Goal: Task Accomplishment & Management: Use online tool/utility

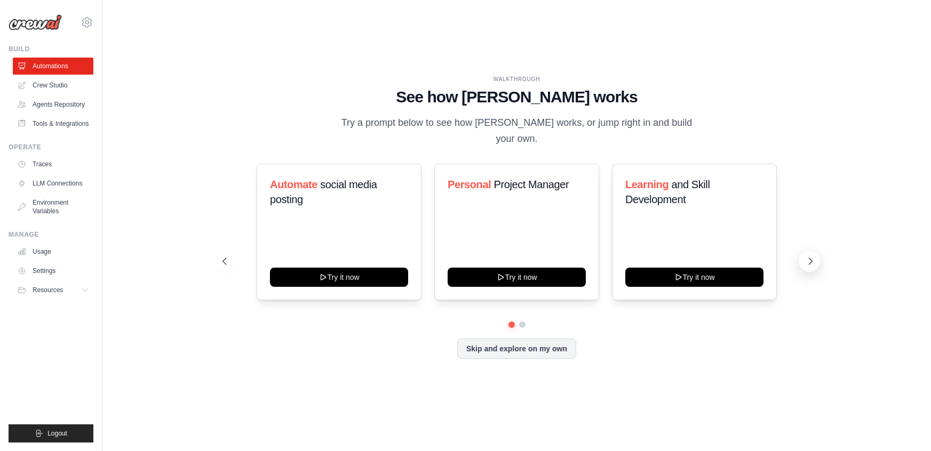
click at [815, 256] on icon at bounding box center [810, 261] width 11 height 11
click at [805, 258] on icon at bounding box center [810, 261] width 11 height 11
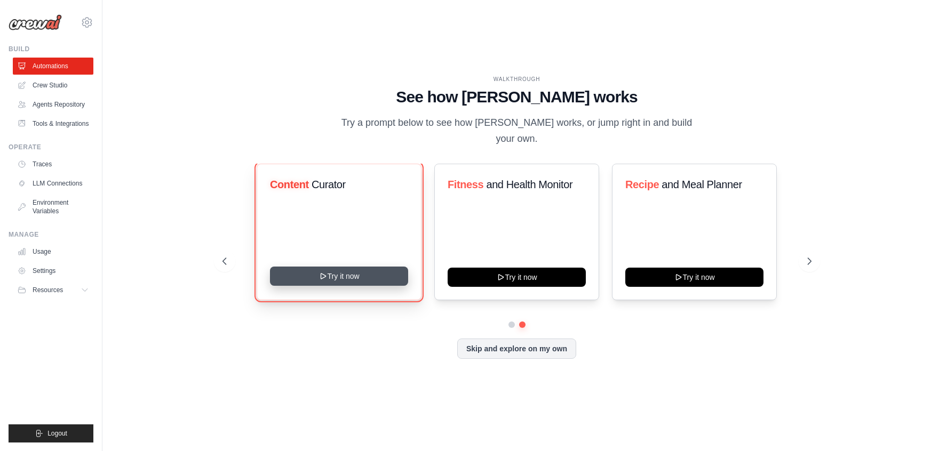
click at [333, 272] on button "Try it now" at bounding box center [339, 276] width 138 height 19
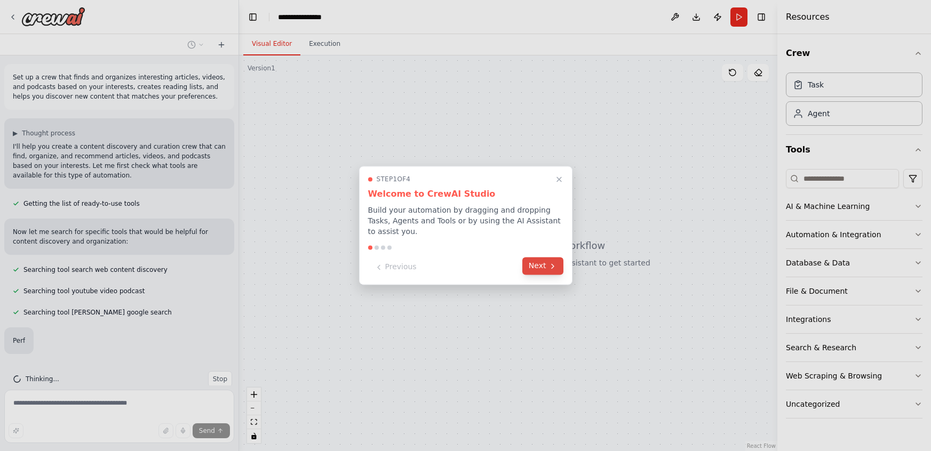
scroll to position [39, 0]
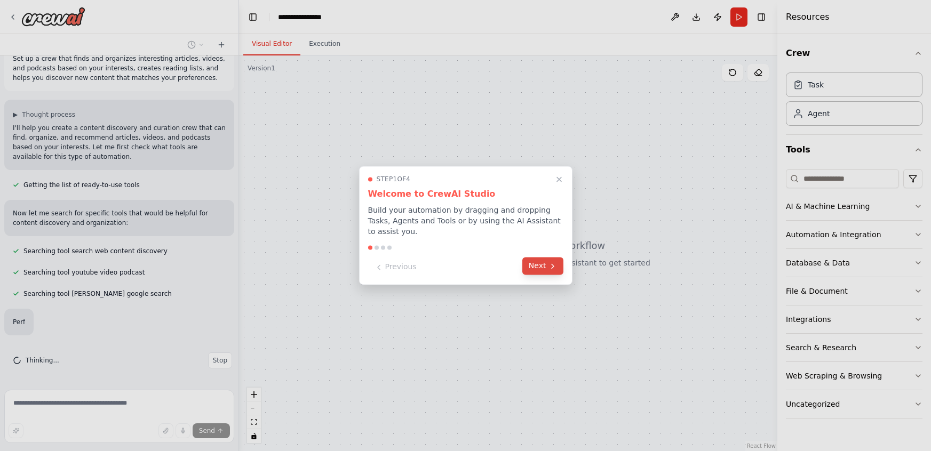
click at [548, 262] on icon at bounding box center [552, 266] width 9 height 9
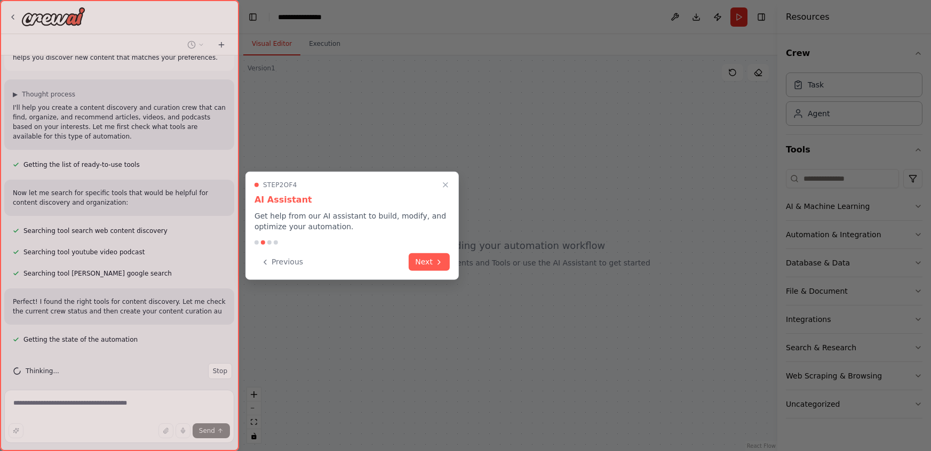
scroll to position [49, 0]
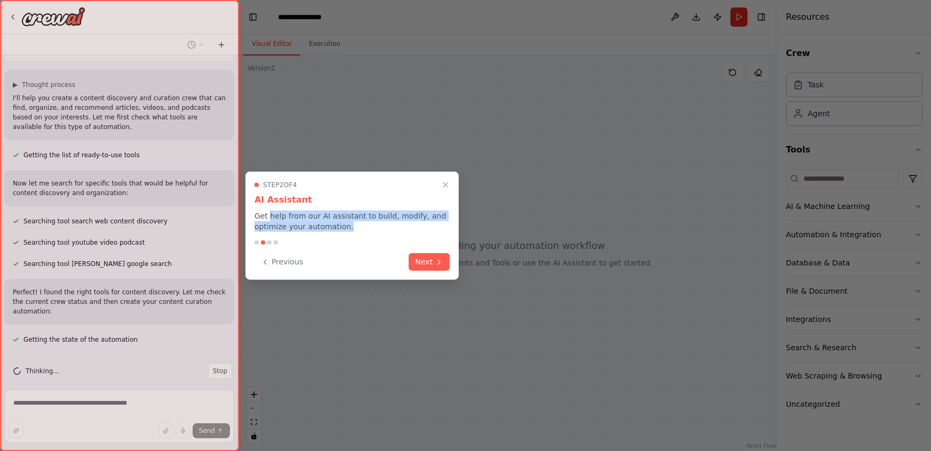
drag, startPoint x: 270, startPoint y: 218, endPoint x: 343, endPoint y: 229, distance: 73.9
click at [343, 229] on p "Get help from our AI assistant to build, modify, and optimize your automation." at bounding box center [351, 221] width 195 height 21
click at [426, 258] on button "Next" at bounding box center [429, 261] width 41 height 18
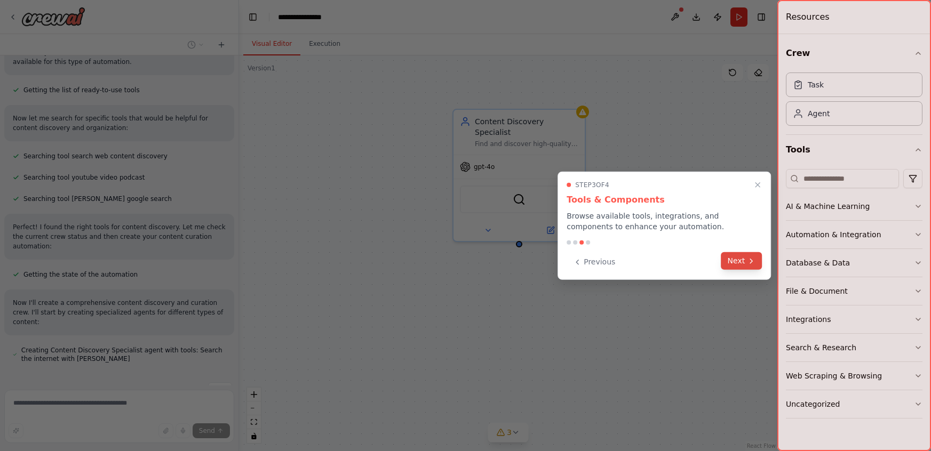
scroll to position [123, 0]
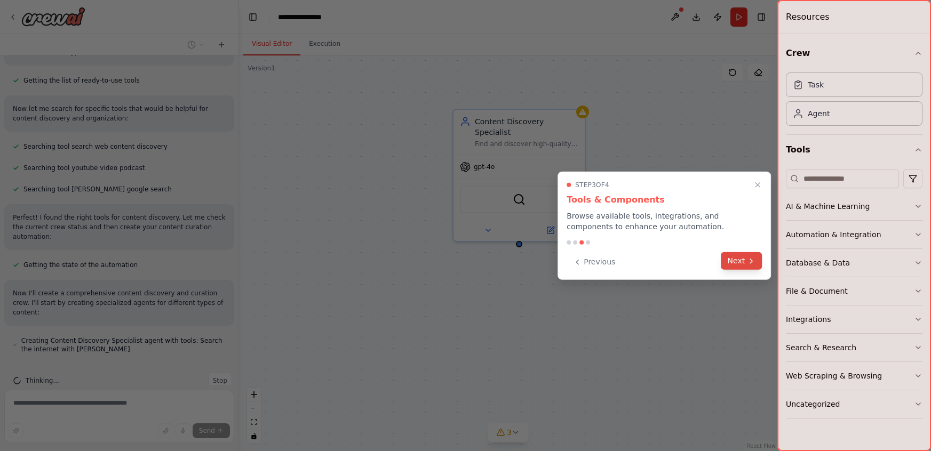
click at [736, 262] on button "Next" at bounding box center [741, 261] width 41 height 18
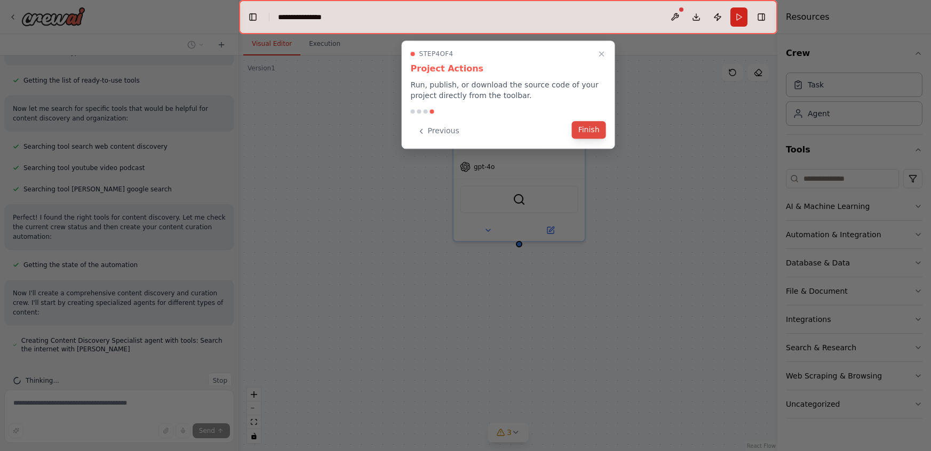
click at [594, 131] on button "Finish" at bounding box center [589, 130] width 34 height 18
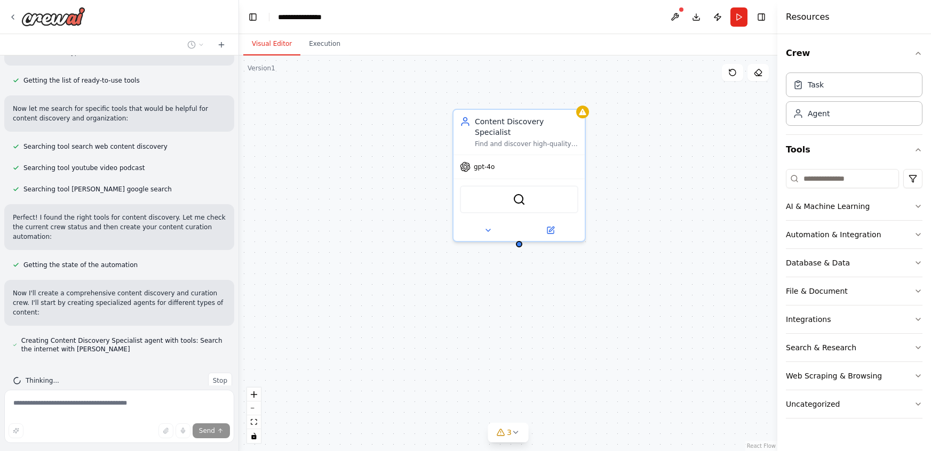
scroll to position [153, 0]
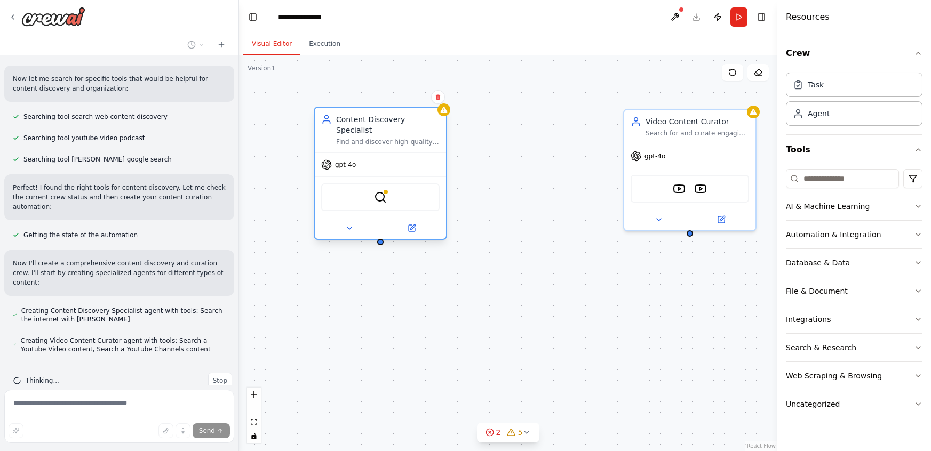
drag, startPoint x: 494, startPoint y: 121, endPoint x: 354, endPoint y: 122, distance: 140.3
click at [354, 122] on div "Content Discovery Specialist" at bounding box center [387, 124] width 103 height 21
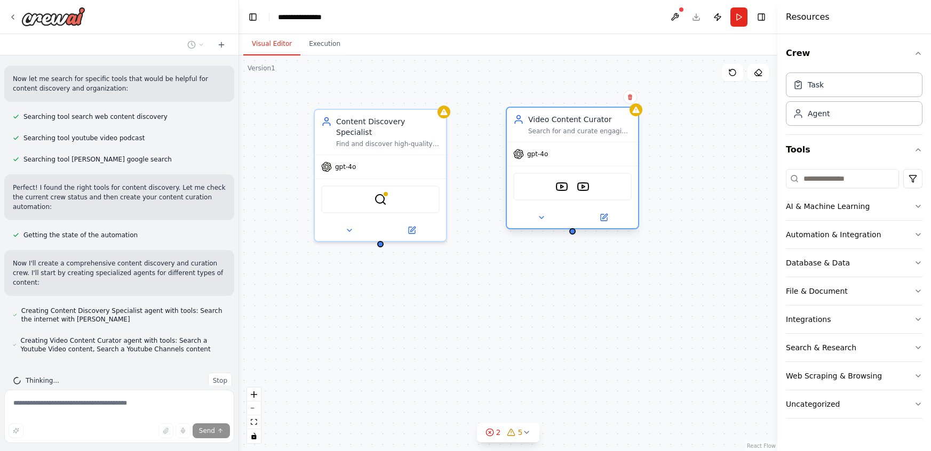
drag, startPoint x: 658, startPoint y: 120, endPoint x: 535, endPoint y: 125, distance: 122.8
click at [535, 125] on div "Video Content Curator Search for and curate engaging video content, YouTube cha…" at bounding box center [579, 124] width 103 height 21
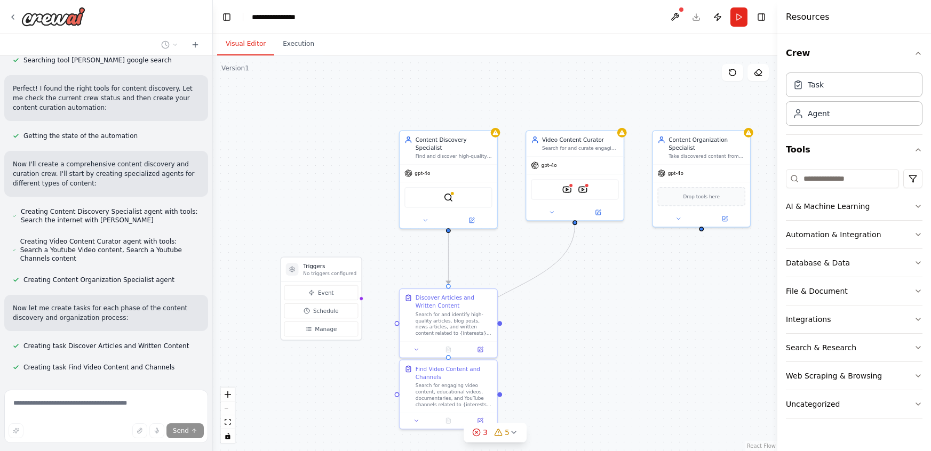
scroll to position [272, 0]
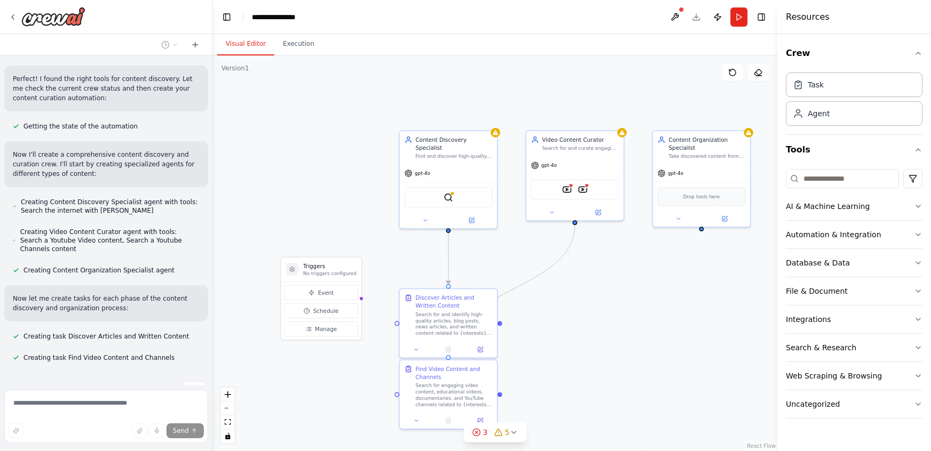
drag, startPoint x: 235, startPoint y: 194, endPoint x: 210, endPoint y: 193, distance: 24.6
click at [210, 193] on div "Set up a crew that finds and organizes interesting articles, videos, and podcas…" at bounding box center [465, 225] width 931 height 451
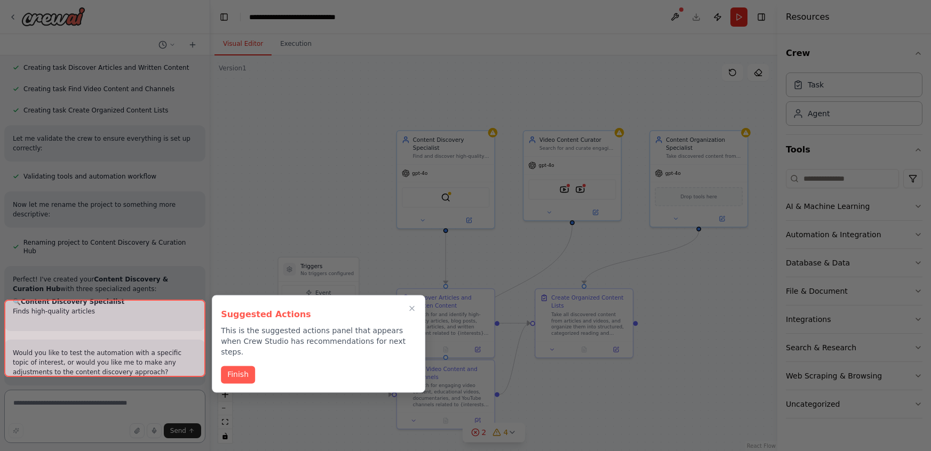
scroll to position [598, 0]
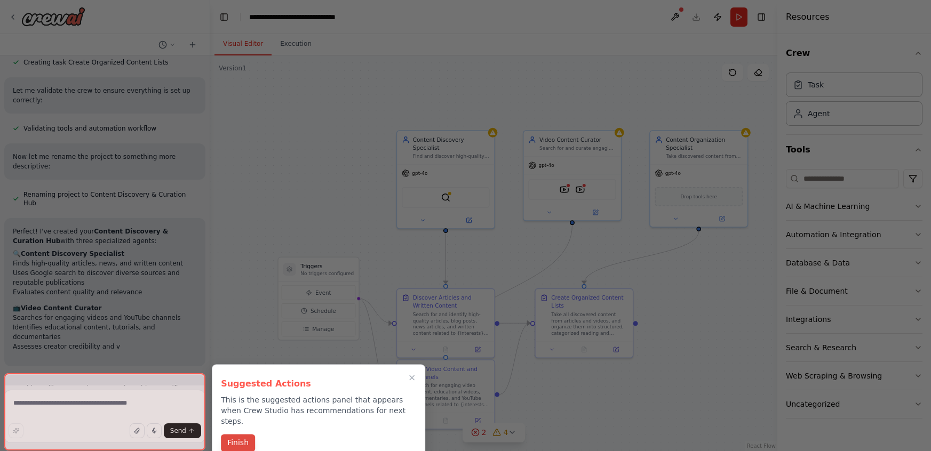
click at [237, 434] on button "Finish" at bounding box center [238, 443] width 34 height 18
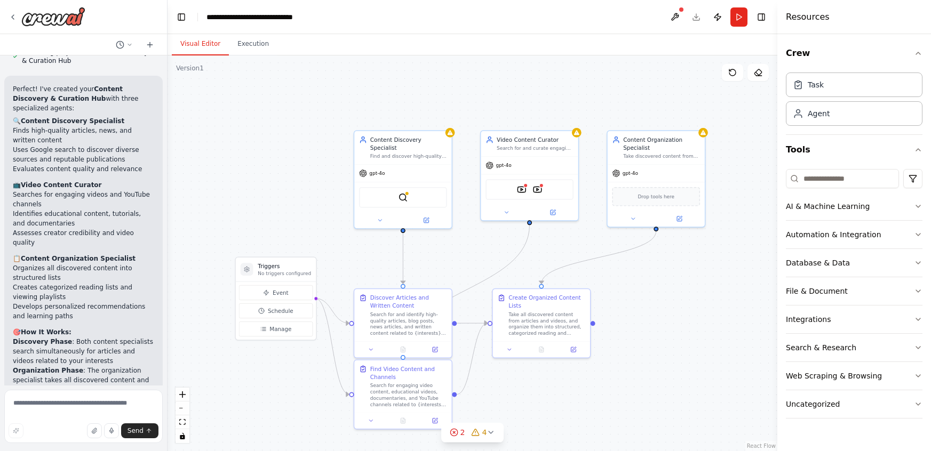
scroll to position [911, 0]
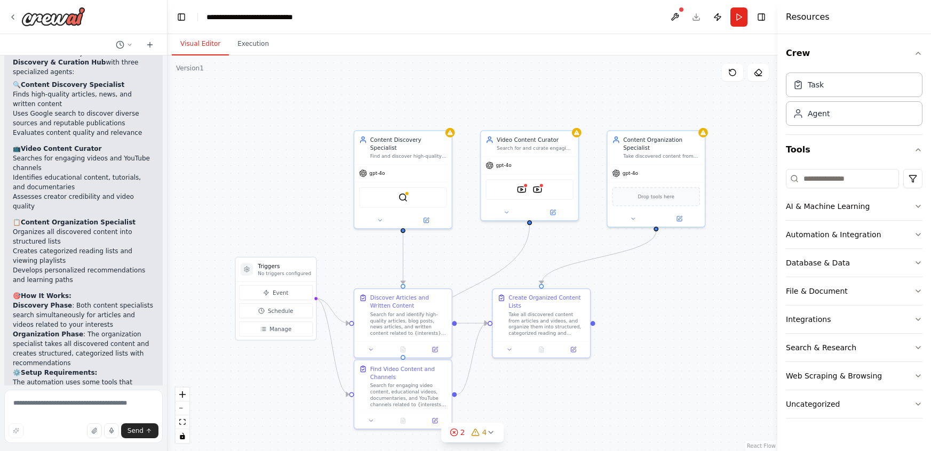
drag, startPoint x: 208, startPoint y: 273, endPoint x: 165, endPoint y: 274, distance: 42.7
click at [165, 274] on div "Set up a crew that finds and organizes interesting articles, videos, and podcas…" at bounding box center [465, 225] width 931 height 451
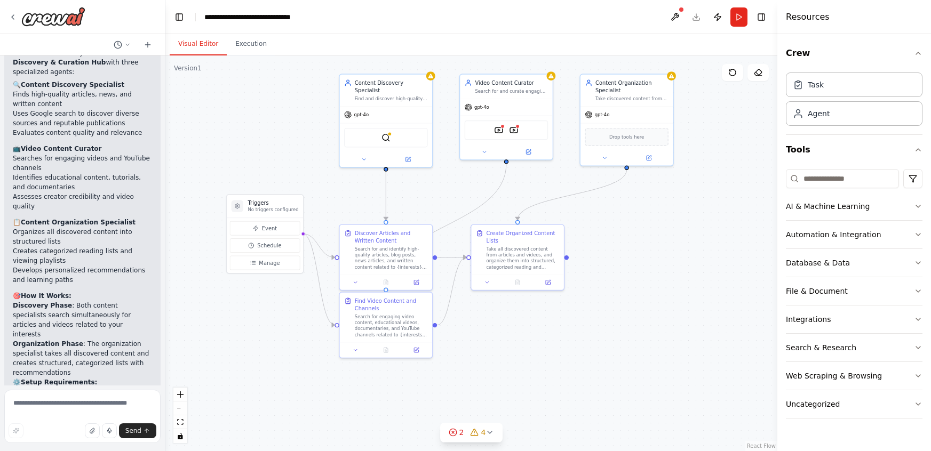
drag, startPoint x: 264, startPoint y: 214, endPoint x: 259, endPoint y: 153, distance: 61.0
click at [259, 153] on div ".deletable-edge-delete-btn { width: 20px; height: 20px; border: 0px solid #ffff…" at bounding box center [471, 253] width 612 height 396
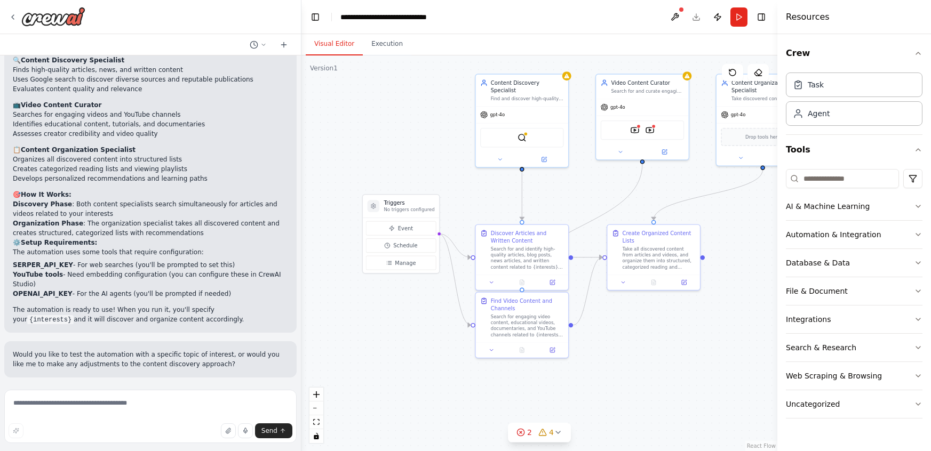
drag, startPoint x: 163, startPoint y: 289, endPoint x: 301, endPoint y: 288, distance: 138.2
click at [301, 288] on div "Set up a crew that finds and organizes interesting articles, videos, and podcas…" at bounding box center [465, 225] width 931 height 451
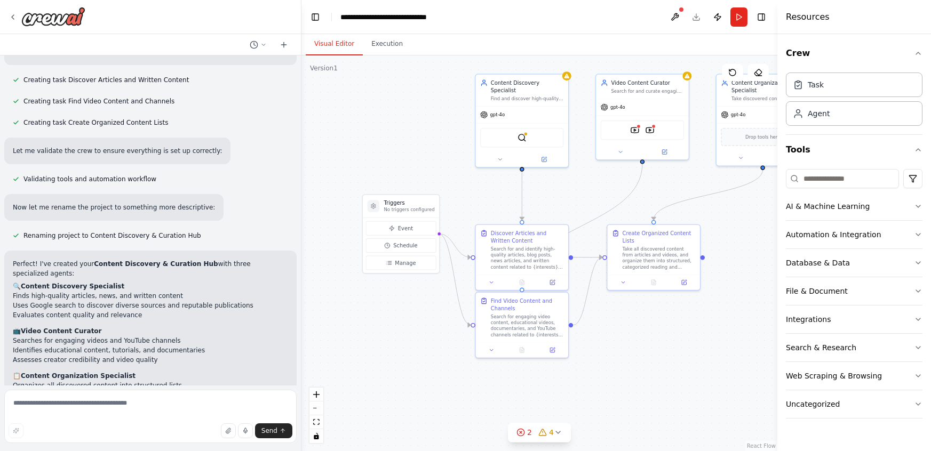
scroll to position [477, 0]
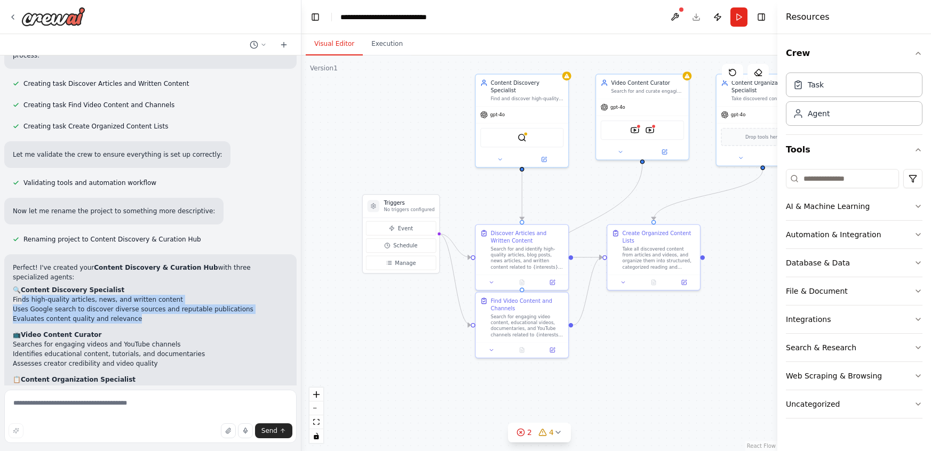
drag, startPoint x: 23, startPoint y: 262, endPoint x: 174, endPoint y: 286, distance: 152.9
click at [174, 286] on div "Perfect! I've created your Content Discovery & Curation Hub with three speciali…" at bounding box center [150, 408] width 275 height 291
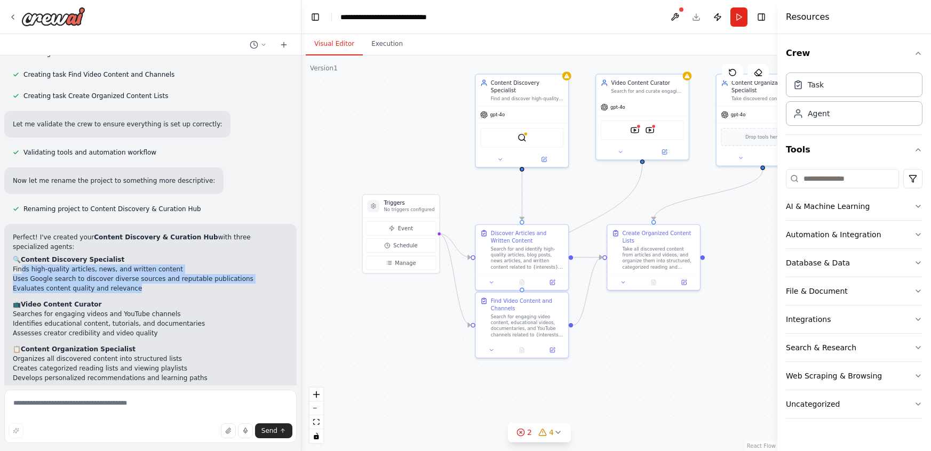
scroll to position [554, 0]
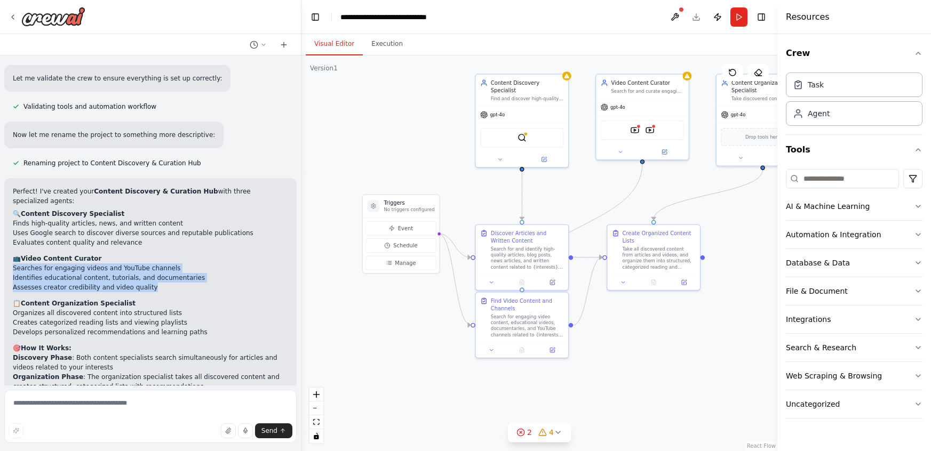
drag, startPoint x: 13, startPoint y: 233, endPoint x: 154, endPoint y: 246, distance: 141.5
click at [154, 264] on ul "Searches for engaging videos and YouTube channels Identifies educational conten…" at bounding box center [150, 278] width 275 height 29
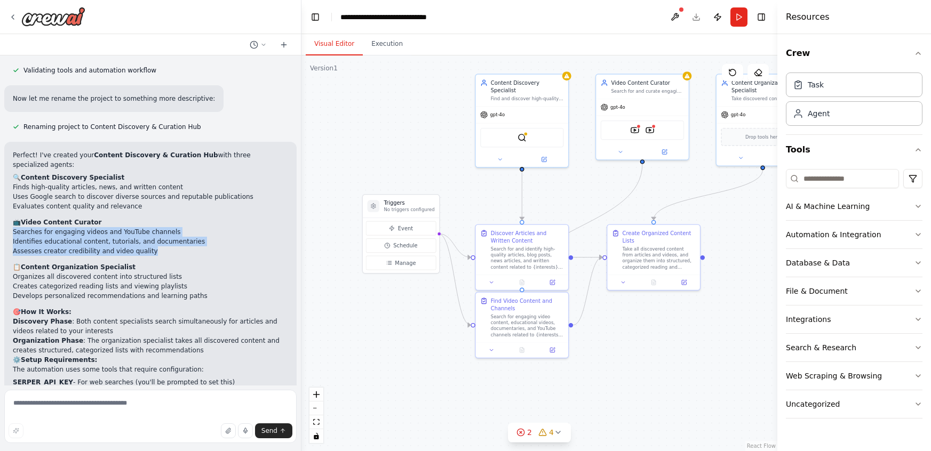
scroll to position [592, 0]
click at [95, 244] on li "Assesses creator credibility and video quality" at bounding box center [150, 249] width 275 height 10
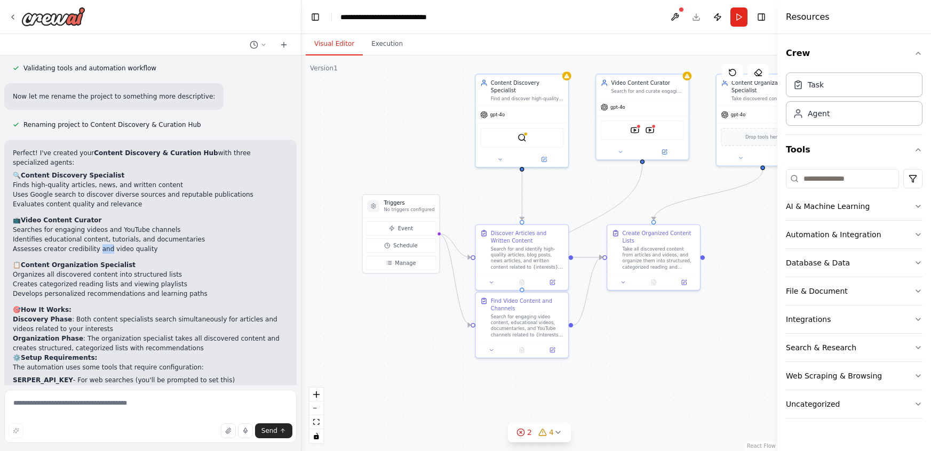
click at [95, 244] on li "Assesses creator credibility and video quality" at bounding box center [150, 249] width 275 height 10
drag, startPoint x: 12, startPoint y: 238, endPoint x: 203, endPoint y: 251, distance: 190.9
click at [203, 270] on ul "Organizes all discovered content into structured lists Creates categorized read…" at bounding box center [150, 284] width 275 height 29
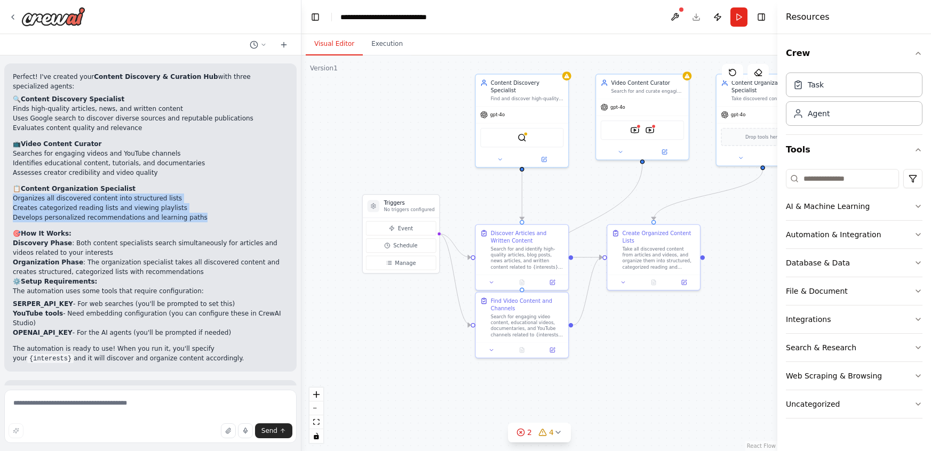
scroll to position [670, 0]
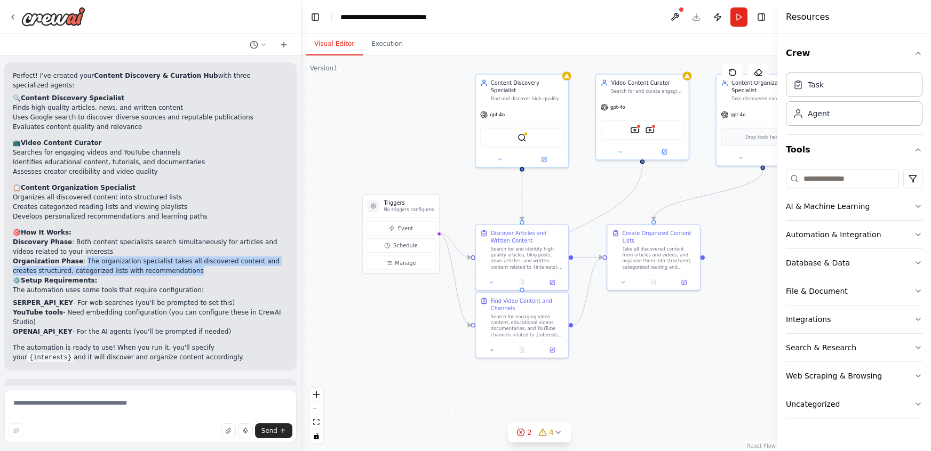
drag, startPoint x: 77, startPoint y: 222, endPoint x: 175, endPoint y: 236, distance: 99.1
click at [175, 257] on li "Organization Phase : The organization specialist takes all discovered content a…" at bounding box center [150, 266] width 275 height 19
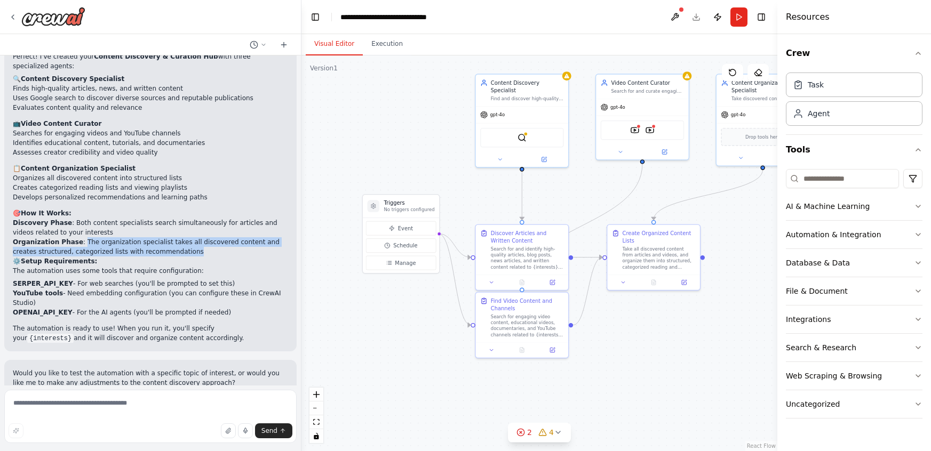
scroll to position [707, 0]
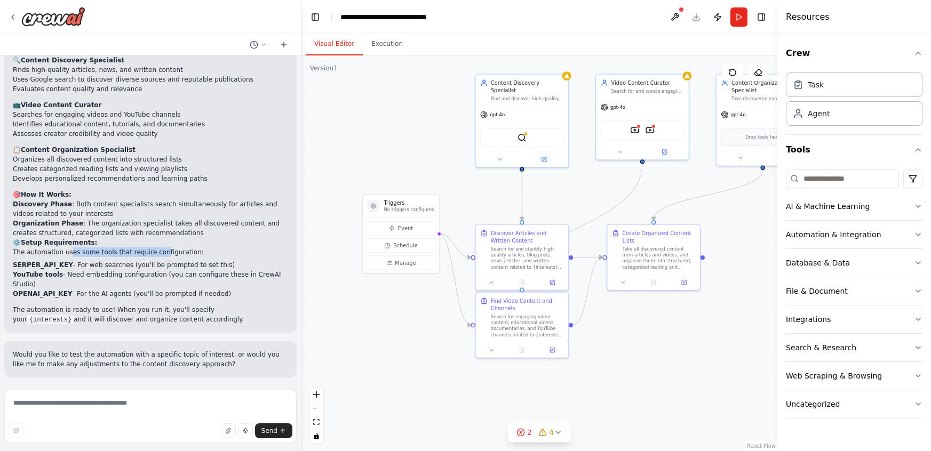
drag, startPoint x: 65, startPoint y: 217, endPoint x: 151, endPoint y: 213, distance: 85.9
click at [151, 248] on p "The automation uses some tools that require configuration:" at bounding box center [150, 253] width 275 height 10
click at [61, 261] on strong "SERPER_API_KEY" at bounding box center [43, 264] width 60 height 7
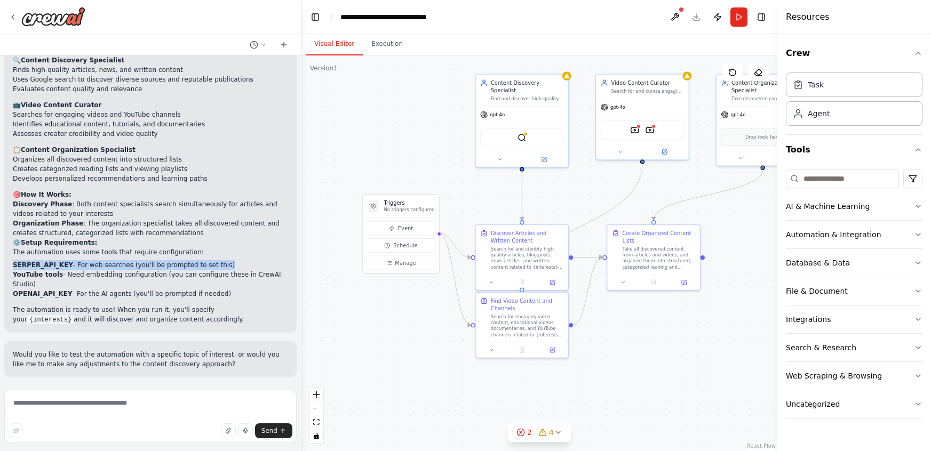
click at [61, 261] on strong "SERPER_API_KEY" at bounding box center [43, 264] width 60 height 7
drag, startPoint x: 13, startPoint y: 228, endPoint x: 71, endPoint y: 226, distance: 57.7
click at [71, 260] on li "SERPER_API_KEY - For web searches (you'll be prompted to set this)" at bounding box center [150, 265] width 275 height 10
copy li "SERPER_API_KEY"
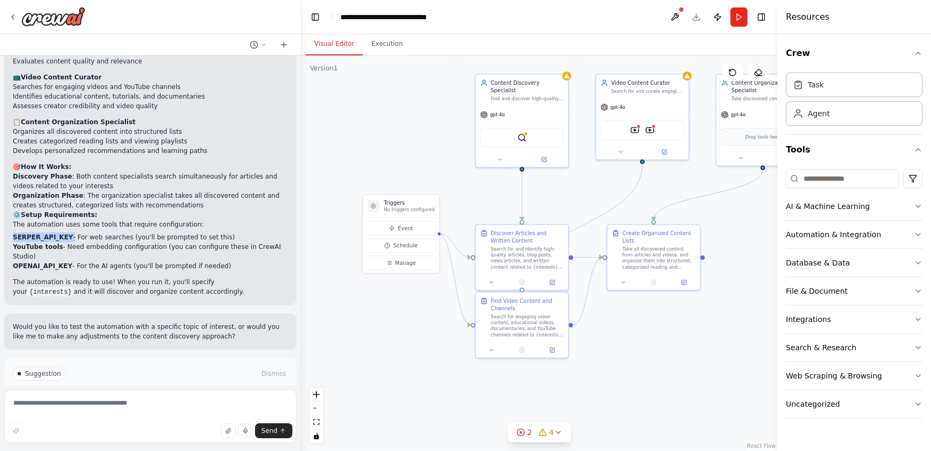
scroll to position [738, 0]
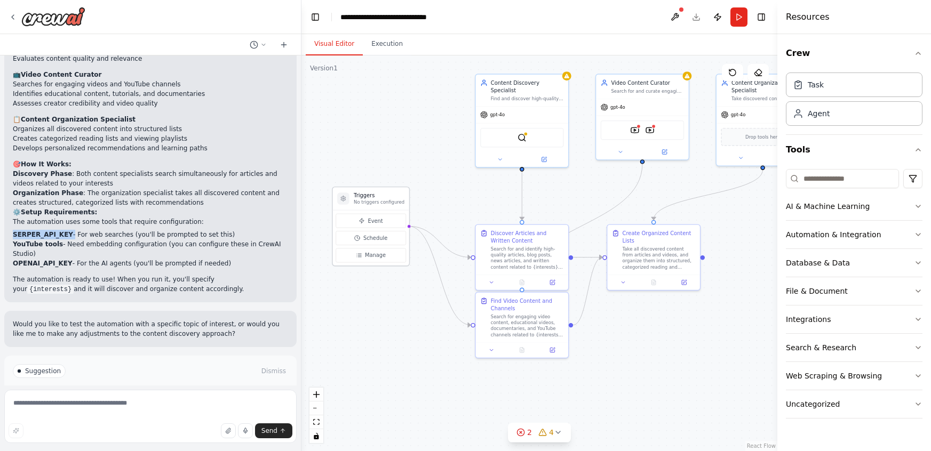
drag, startPoint x: 405, startPoint y: 200, endPoint x: 376, endPoint y: 190, distance: 30.4
click at [376, 190] on div "Triggers No triggers configured" at bounding box center [371, 198] width 76 height 23
drag, startPoint x: 528, startPoint y: 87, endPoint x: 497, endPoint y: 91, distance: 30.6
click at [497, 94] on div "Find and discover high-quality articles, news, and written content related to {…" at bounding box center [504, 97] width 73 height 6
click at [463, 110] on span "gpt-4o" at bounding box center [467, 113] width 15 height 6
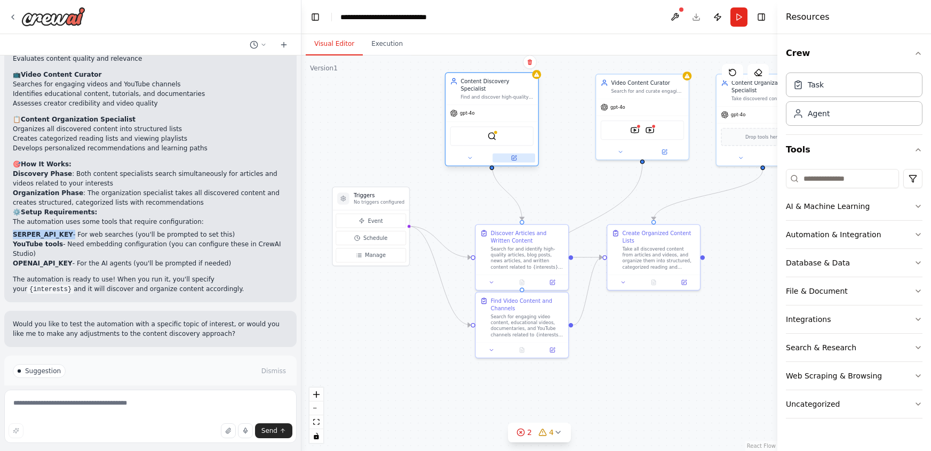
click at [514, 156] on icon at bounding box center [515, 158] width 4 height 4
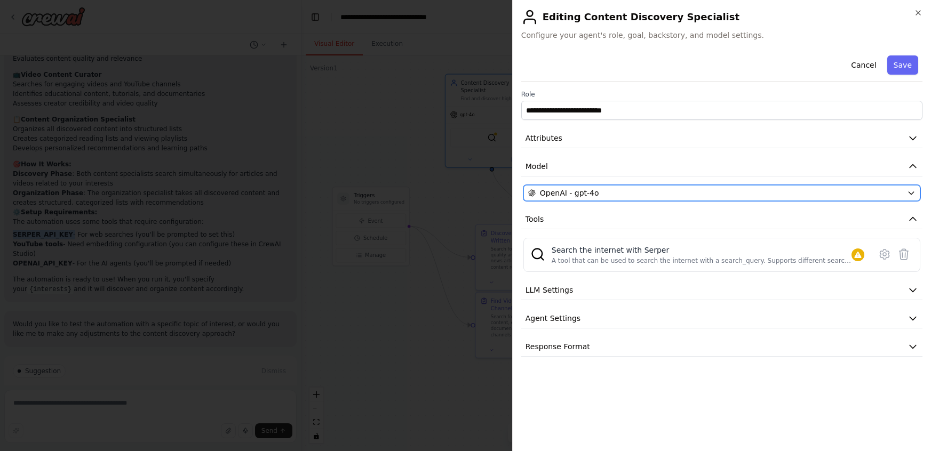
click at [573, 195] on span "OpenAI - gpt-4o" at bounding box center [569, 193] width 59 height 11
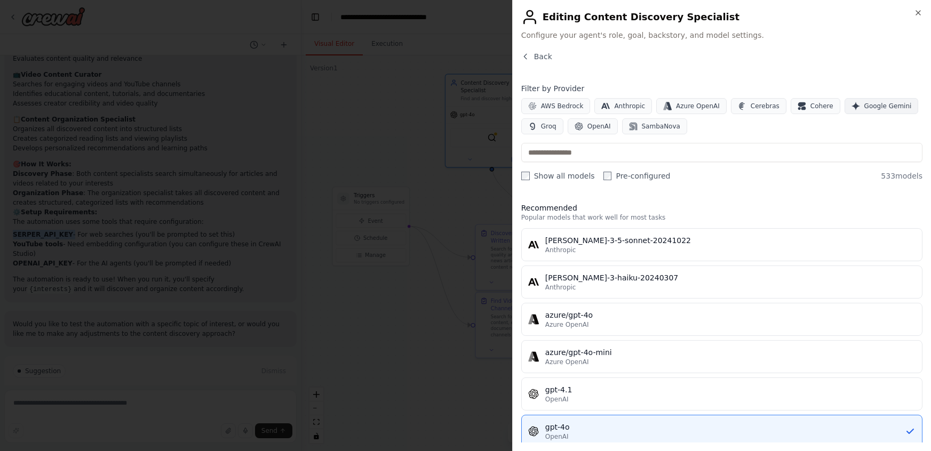
click at [864, 103] on span "Google Gemini" at bounding box center [887, 106] width 47 height 9
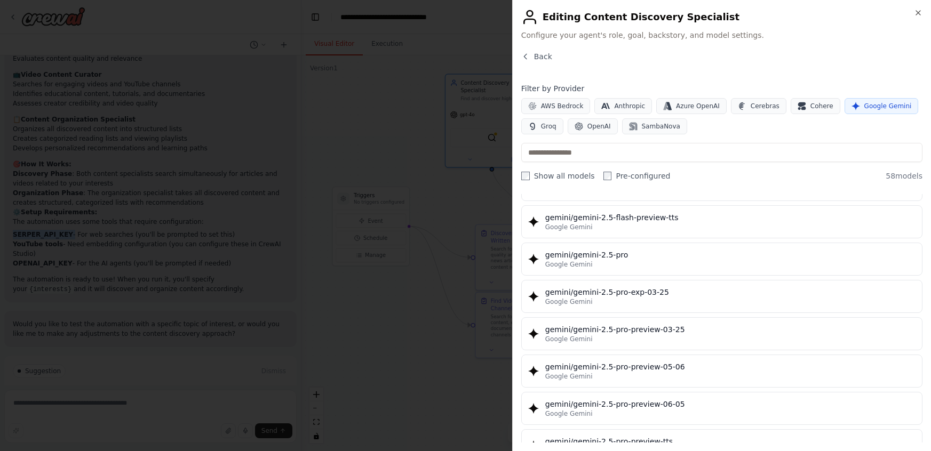
scroll to position [1248, 0]
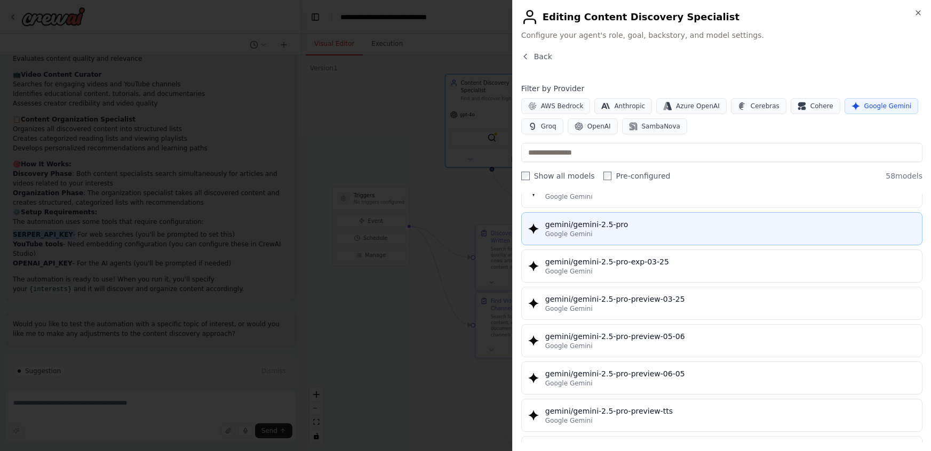
click at [654, 230] on div "Google Gemini" at bounding box center [730, 234] width 370 height 9
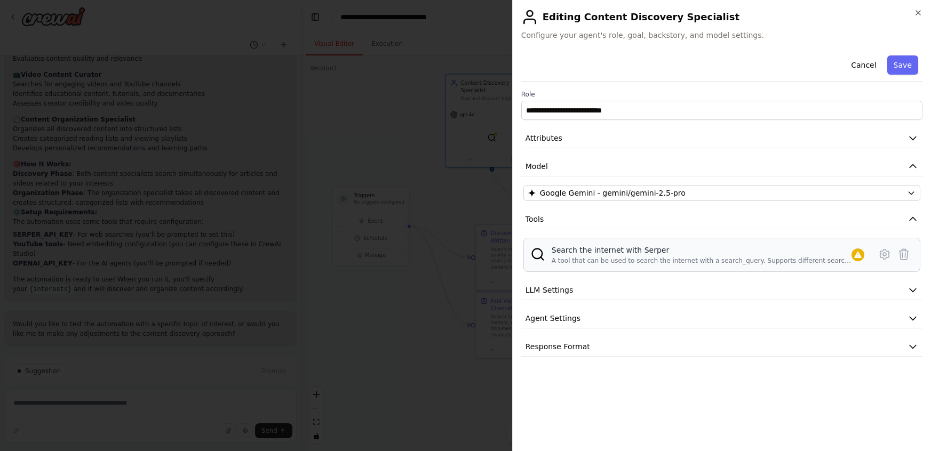
click at [612, 260] on div "A tool that can be used to search the internet with a search_query. Supports di…" at bounding box center [702, 261] width 300 height 9
click at [883, 256] on icon at bounding box center [884, 254] width 13 height 13
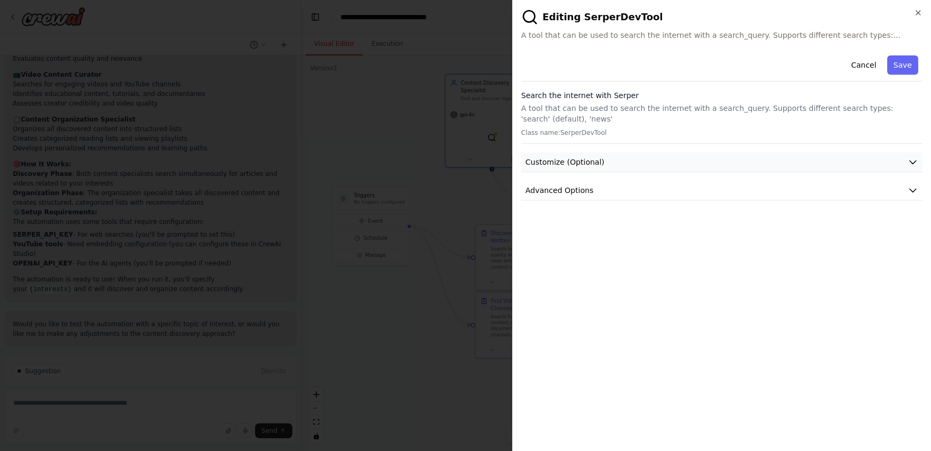
click at [579, 163] on span "Customize (Optional)" at bounding box center [564, 162] width 79 height 11
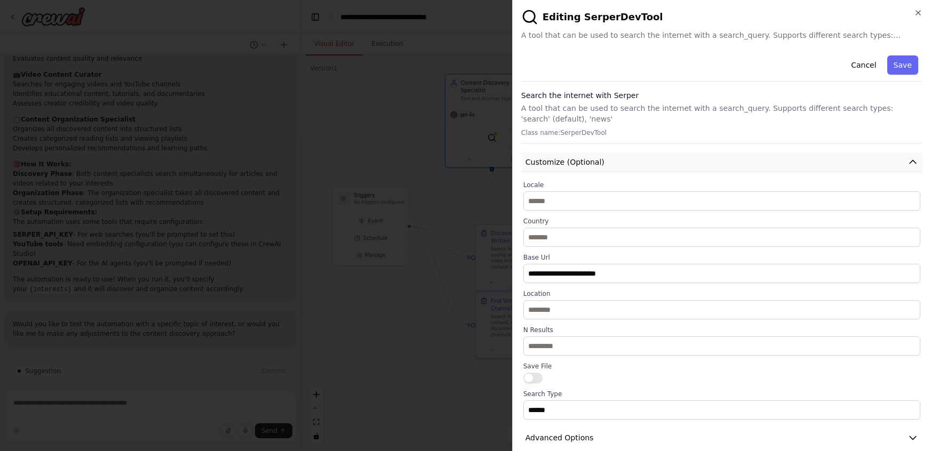
click at [579, 163] on span "Customize (Optional)" at bounding box center [564, 162] width 79 height 11
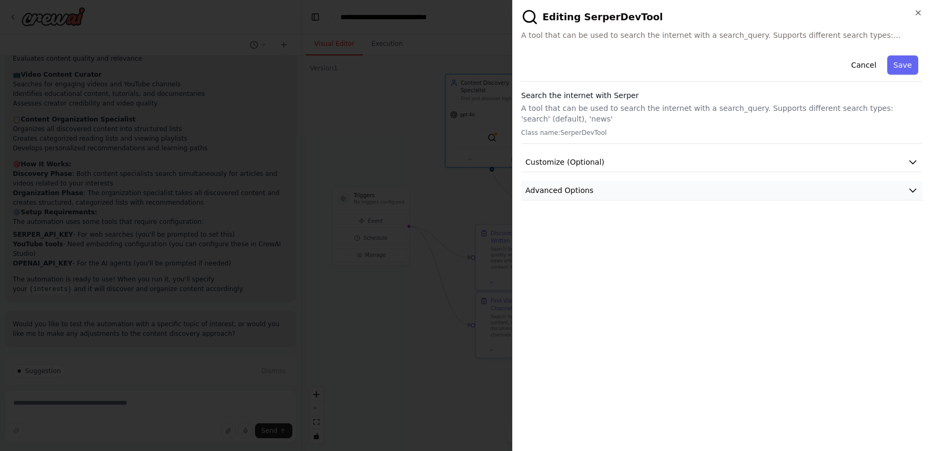
click at [572, 191] on span "Advanced Options" at bounding box center [559, 190] width 68 height 11
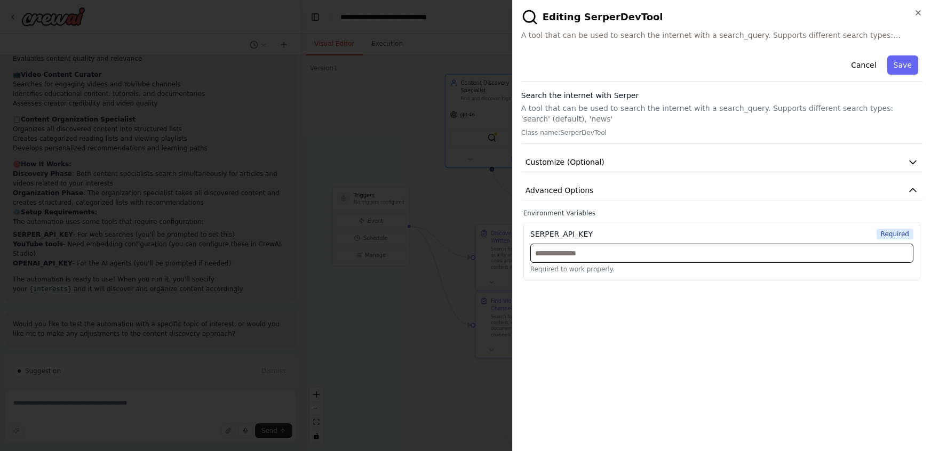
click at [573, 257] on input "text" at bounding box center [721, 253] width 383 height 19
paste input "**********"
type input "**********"
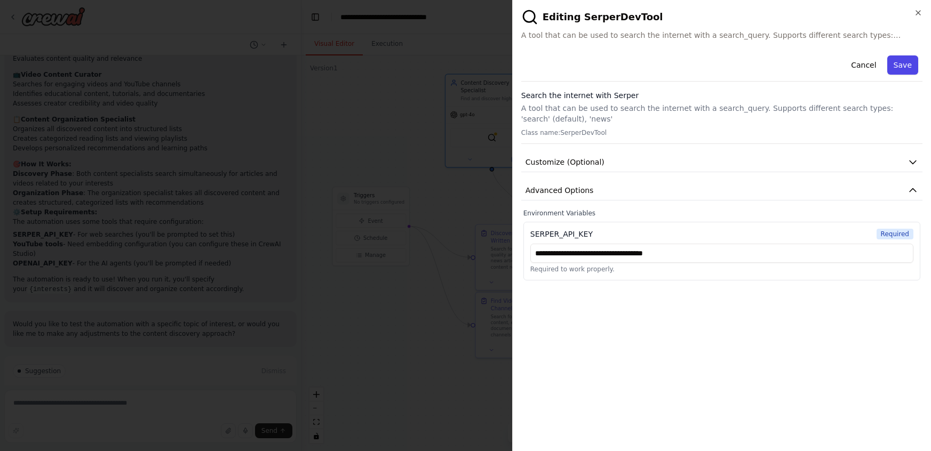
click at [899, 65] on button "Save" at bounding box center [902, 64] width 31 height 19
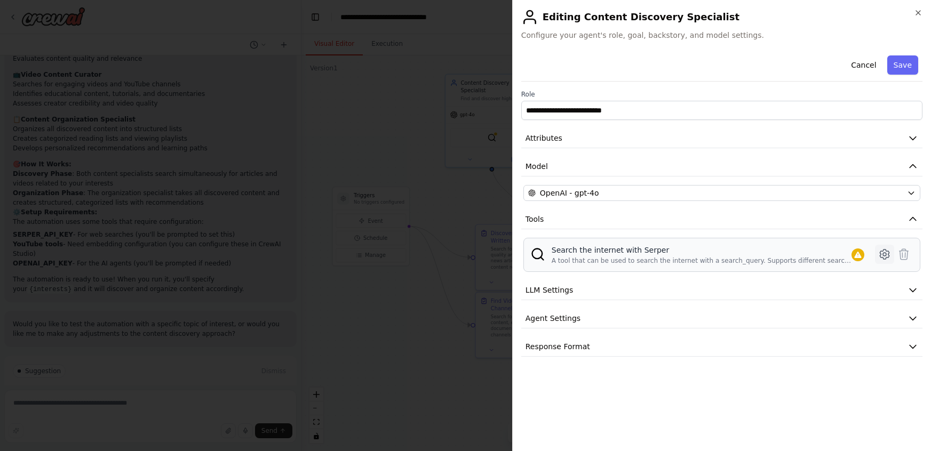
click at [885, 255] on icon at bounding box center [884, 254] width 3 height 3
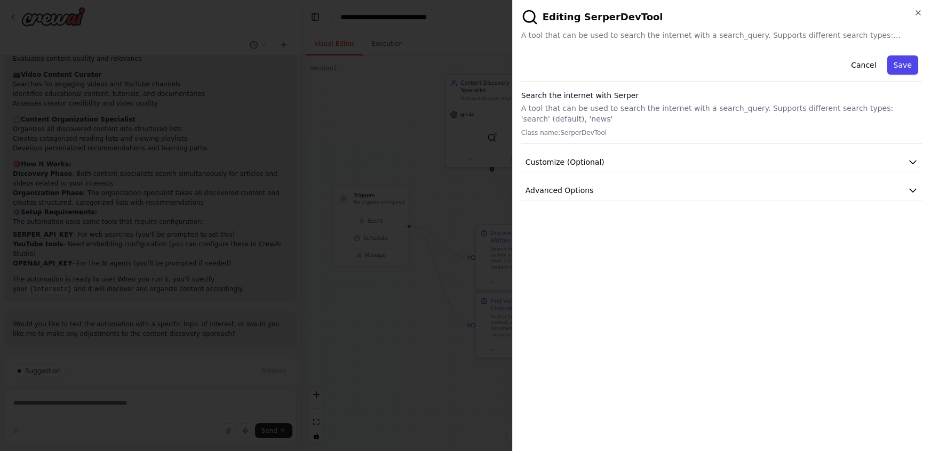
click at [902, 62] on button "Save" at bounding box center [902, 64] width 31 height 19
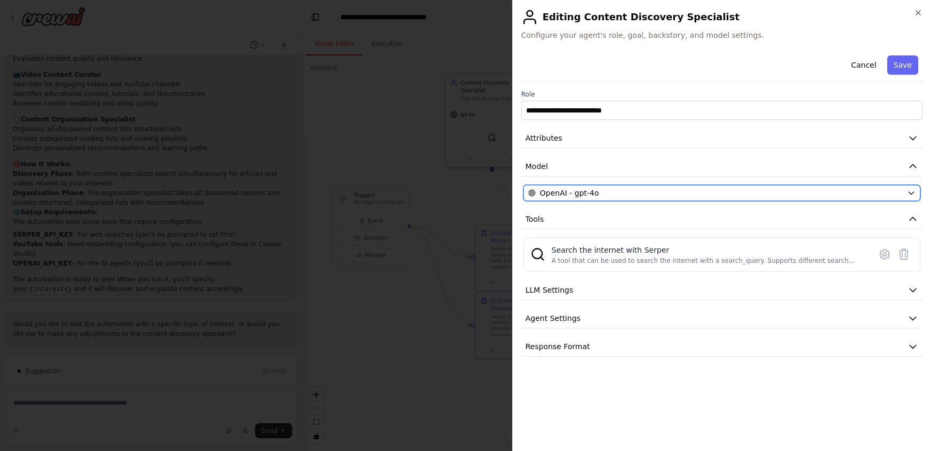
click at [670, 193] on div "OpenAI - gpt-4o" at bounding box center [715, 193] width 375 height 11
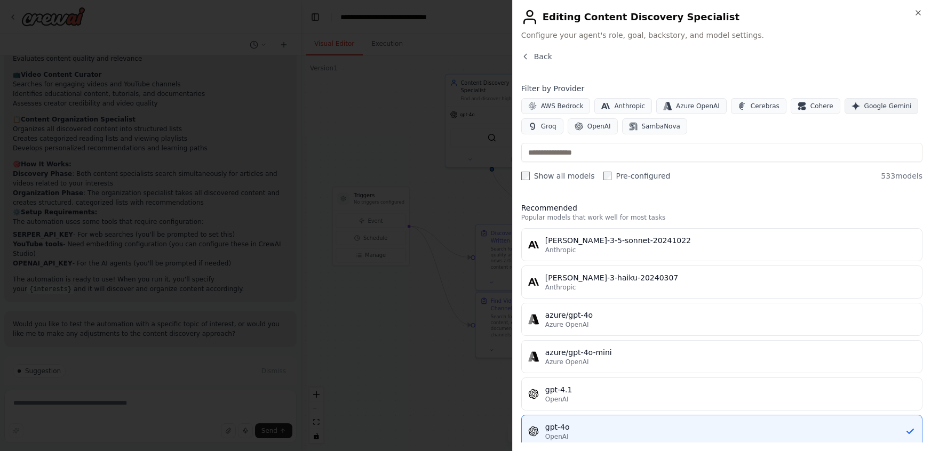
click at [860, 98] on button "Google Gemini" at bounding box center [881, 106] width 74 height 16
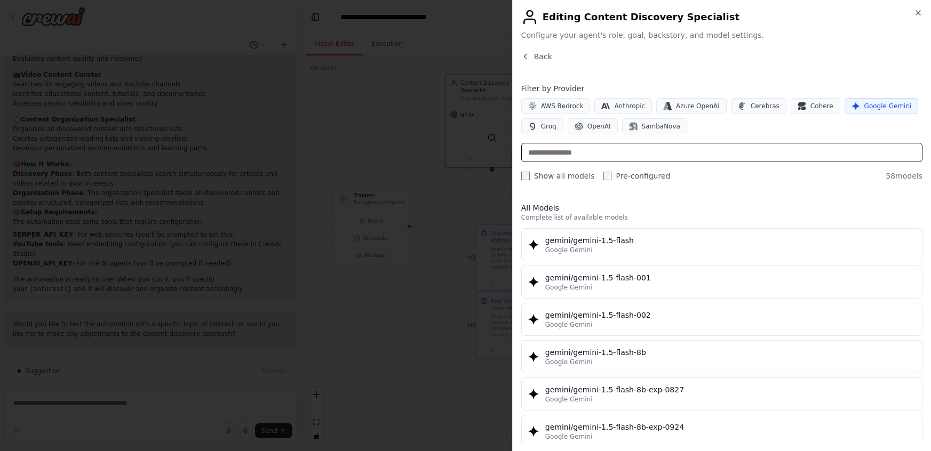
click at [613, 154] on input "text" at bounding box center [721, 152] width 401 height 19
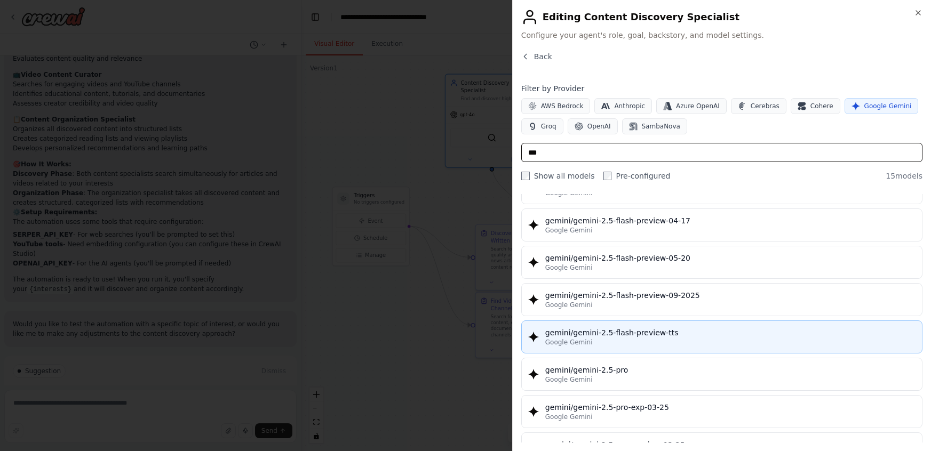
scroll to position [211, 0]
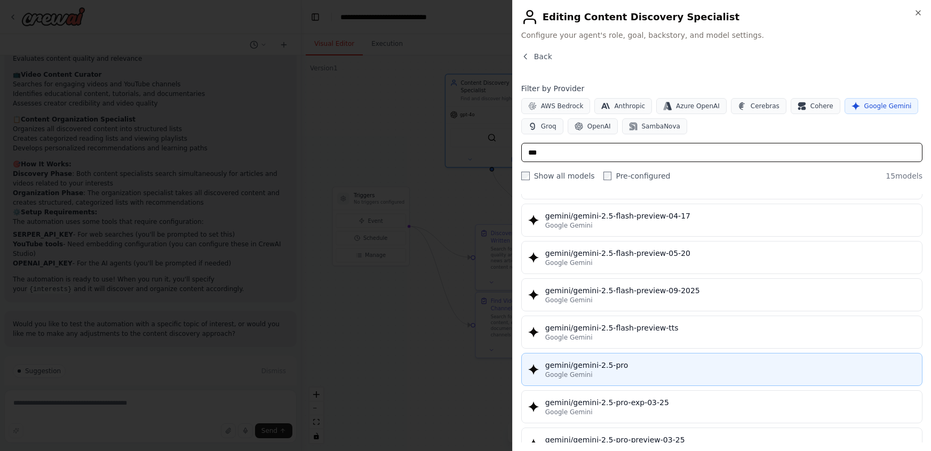
type input "***"
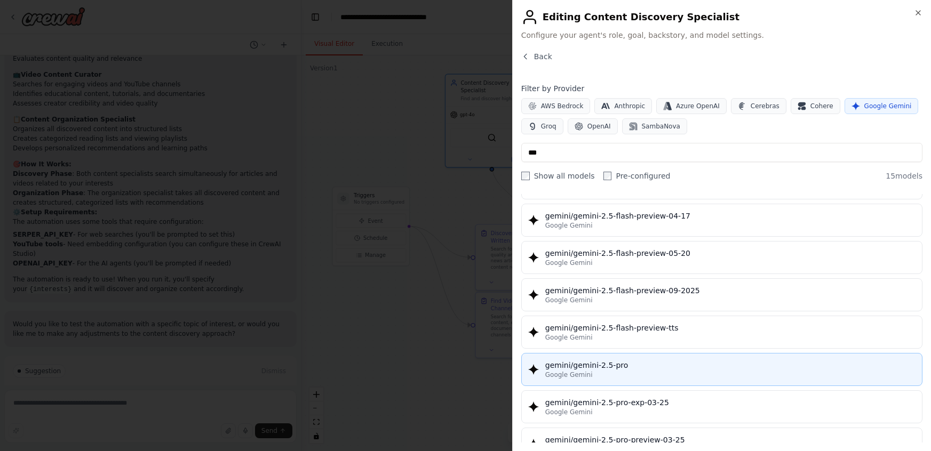
click at [637, 371] on div "Google Gemini" at bounding box center [730, 375] width 370 height 9
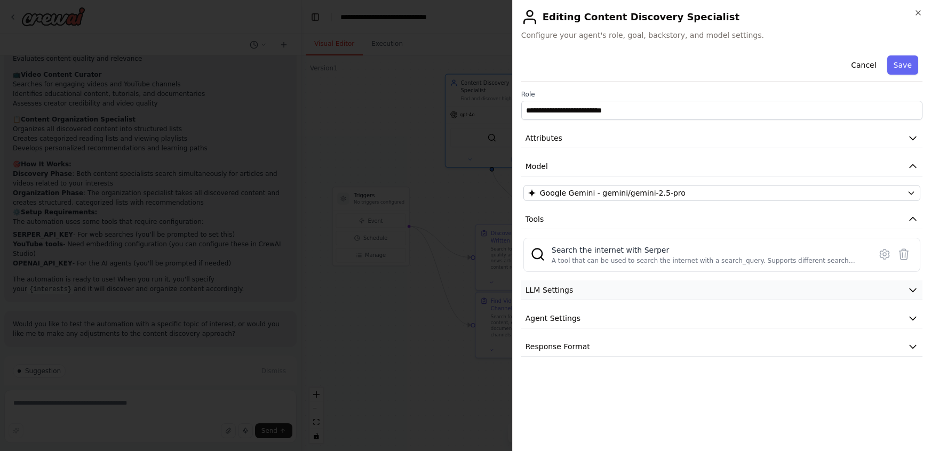
click at [646, 292] on button "LLM Settings" at bounding box center [721, 291] width 401 height 20
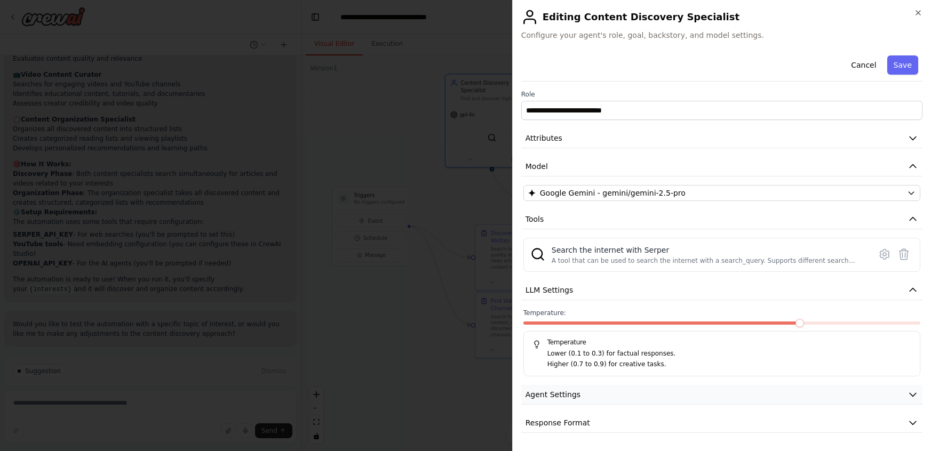
click at [621, 400] on button "Agent Settings" at bounding box center [721, 395] width 401 height 20
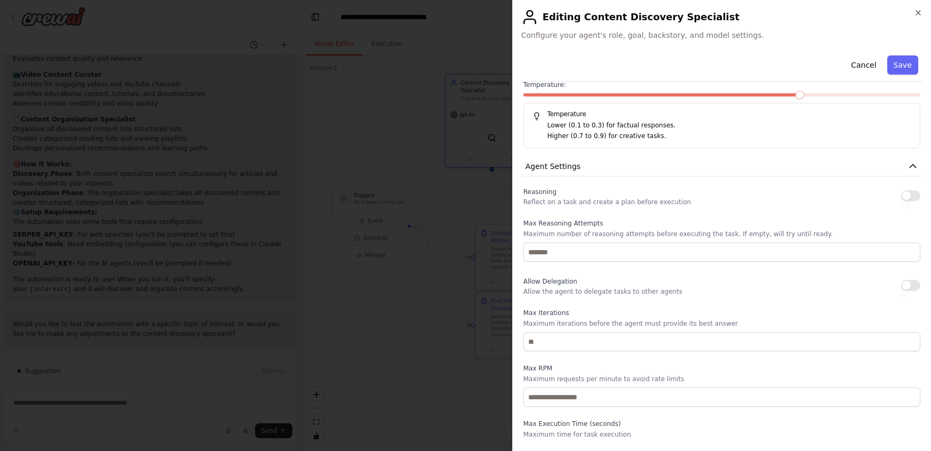
scroll to position [230, 0]
click at [893, 68] on button "Save" at bounding box center [902, 64] width 31 height 19
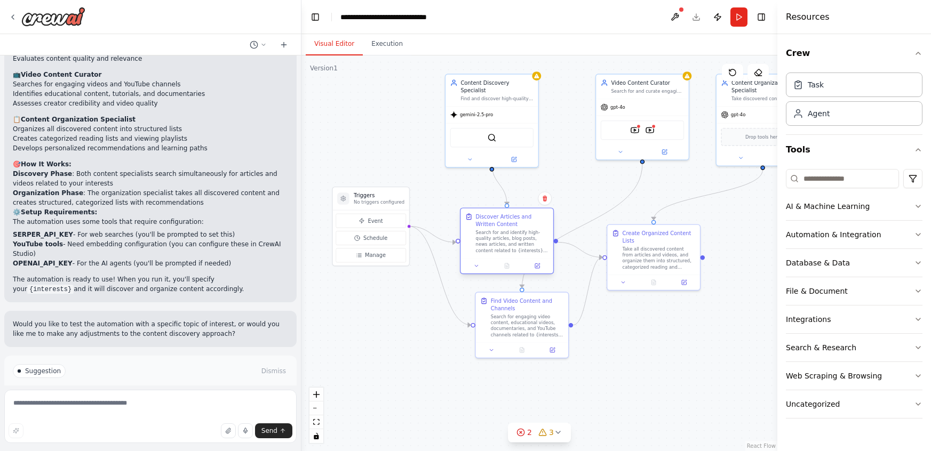
drag, startPoint x: 499, startPoint y: 238, endPoint x: 484, endPoint y: 220, distance: 23.1
click at [484, 220] on div "Discover Articles and Written Content" at bounding box center [512, 220] width 73 height 15
drag, startPoint x: 625, startPoint y: 108, endPoint x: 612, endPoint y: 105, distance: 13.2
click at [612, 105] on div "gpt-4o" at bounding box center [627, 106] width 92 height 17
drag, startPoint x: 733, startPoint y: 98, endPoint x: 724, endPoint y: 99, distance: 8.6
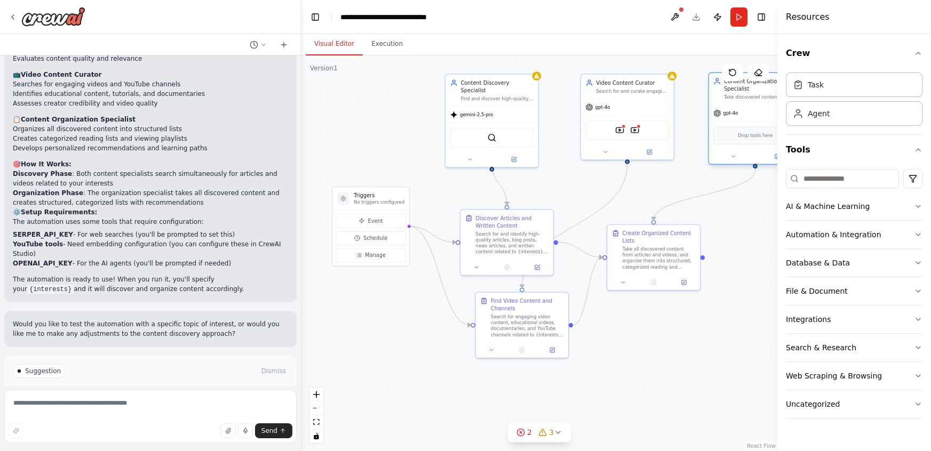
click at [724, 99] on div "Take discovered content from various sources and organize it into structured re…" at bounding box center [760, 97] width 73 height 6
click at [675, 16] on button at bounding box center [674, 16] width 17 height 19
click at [601, 104] on span "gpt-4o" at bounding box center [602, 106] width 15 height 6
click at [648, 154] on button at bounding box center [649, 150] width 43 height 9
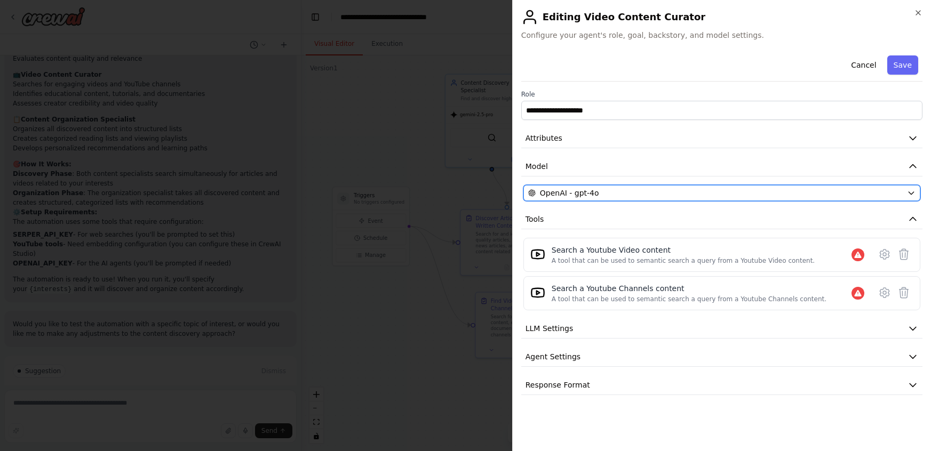
click at [625, 192] on div "OpenAI - gpt-4o" at bounding box center [715, 193] width 375 height 11
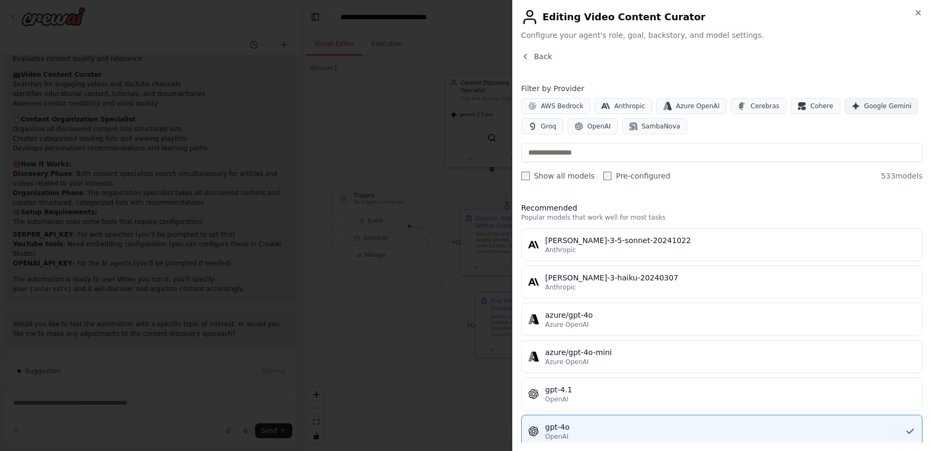
click at [864, 106] on span "Google Gemini" at bounding box center [887, 106] width 47 height 9
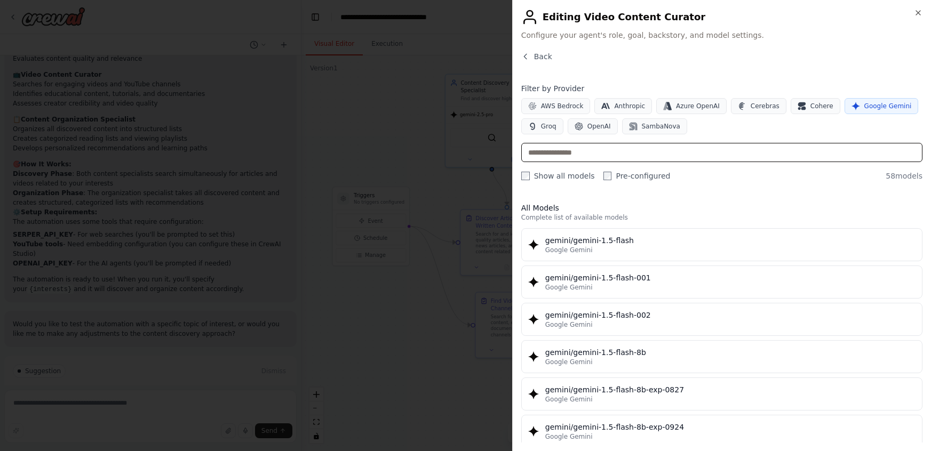
click at [588, 155] on input "text" at bounding box center [721, 152] width 401 height 19
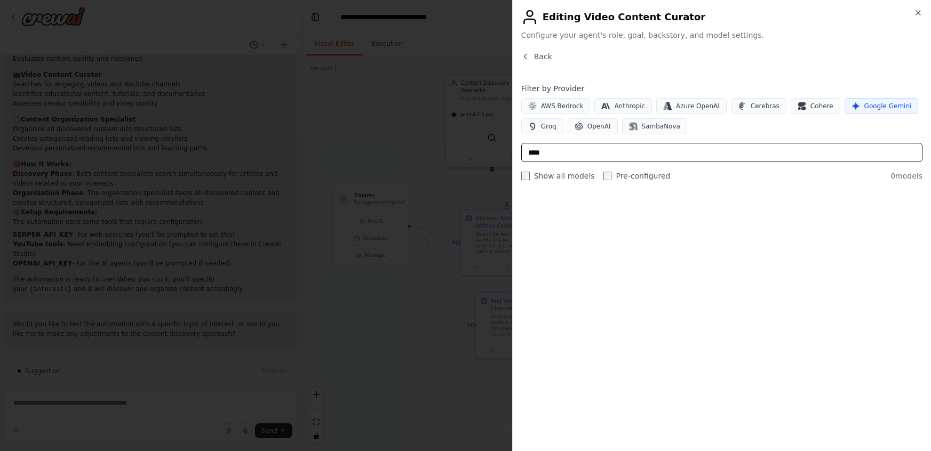
type input "***"
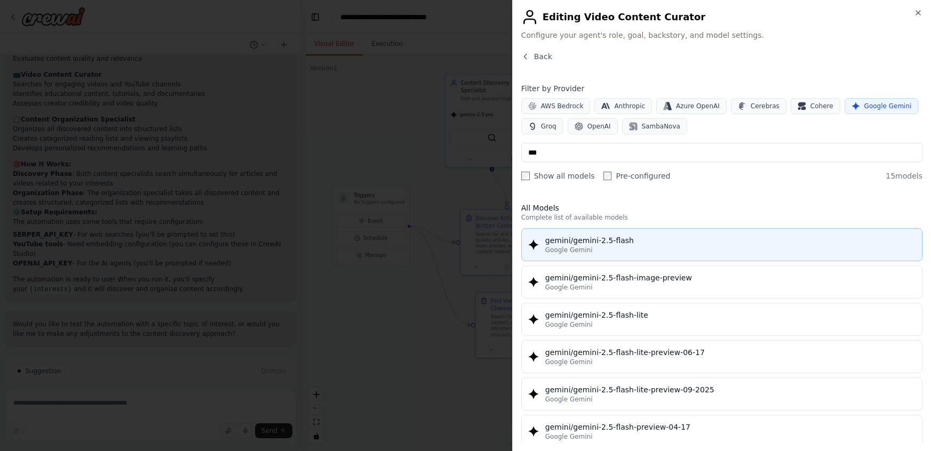
click at [608, 252] on div "Google Gemini" at bounding box center [730, 250] width 370 height 9
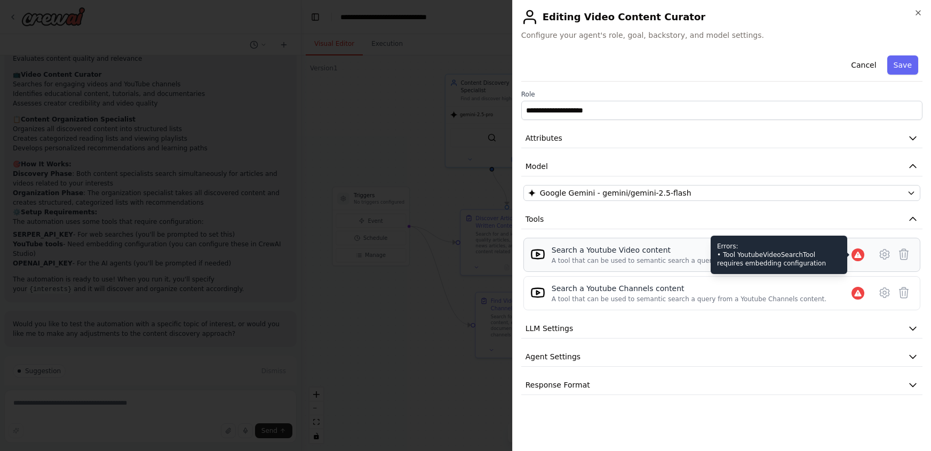
click at [857, 253] on icon at bounding box center [857, 255] width 7 height 6
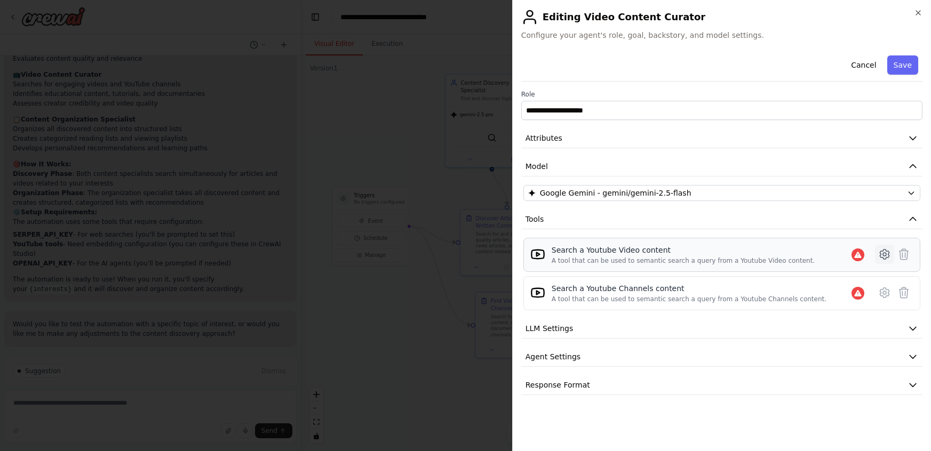
click at [888, 253] on icon at bounding box center [884, 255] width 9 height 10
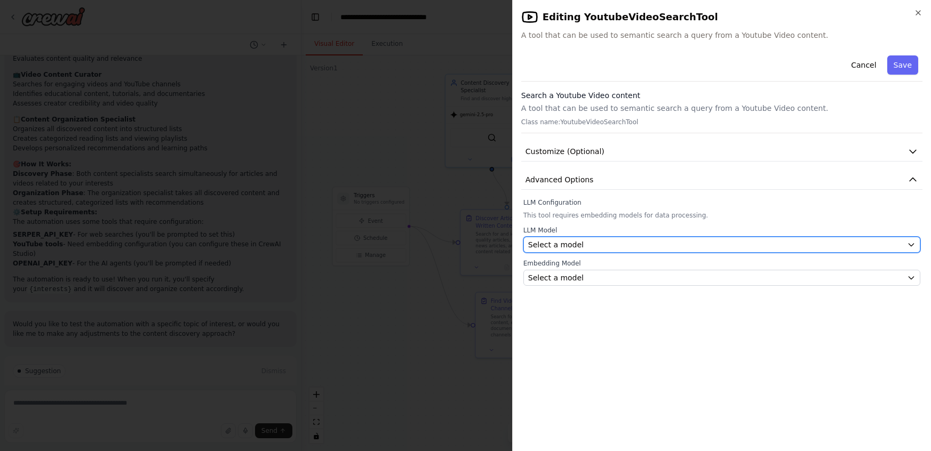
click at [625, 241] on div "Select a model" at bounding box center [715, 245] width 375 height 11
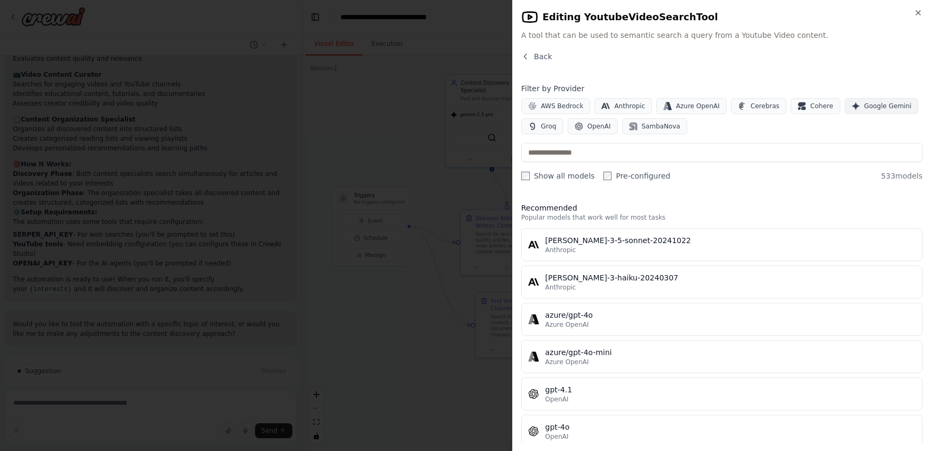
click at [871, 98] on button "Google Gemini" at bounding box center [881, 106] width 74 height 16
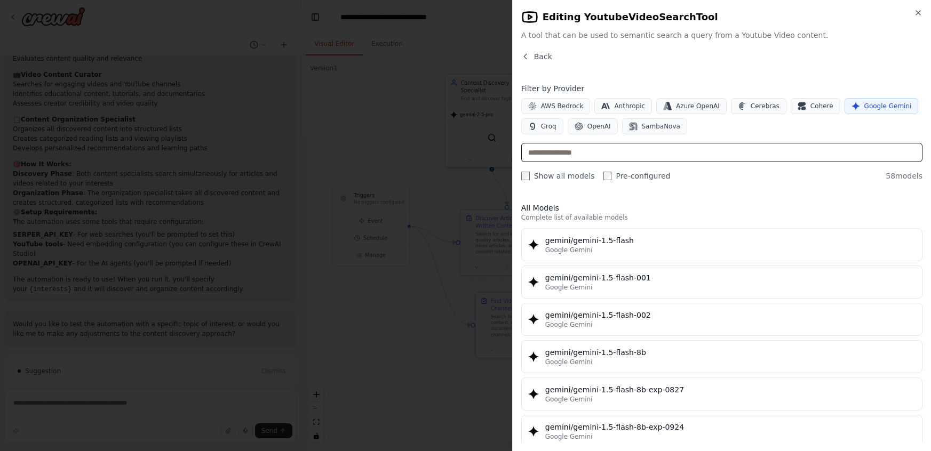
click at [605, 149] on input "text" at bounding box center [721, 152] width 401 height 19
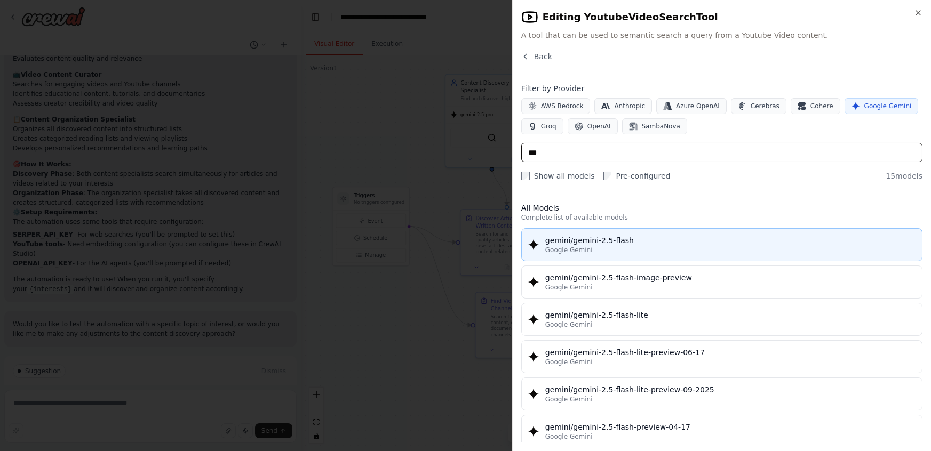
type input "***"
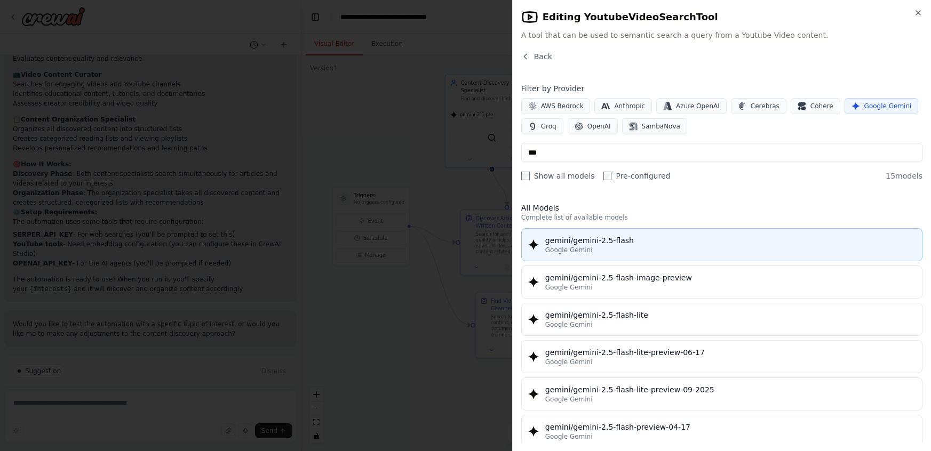
click at [622, 246] on div "Google Gemini" at bounding box center [730, 250] width 370 height 9
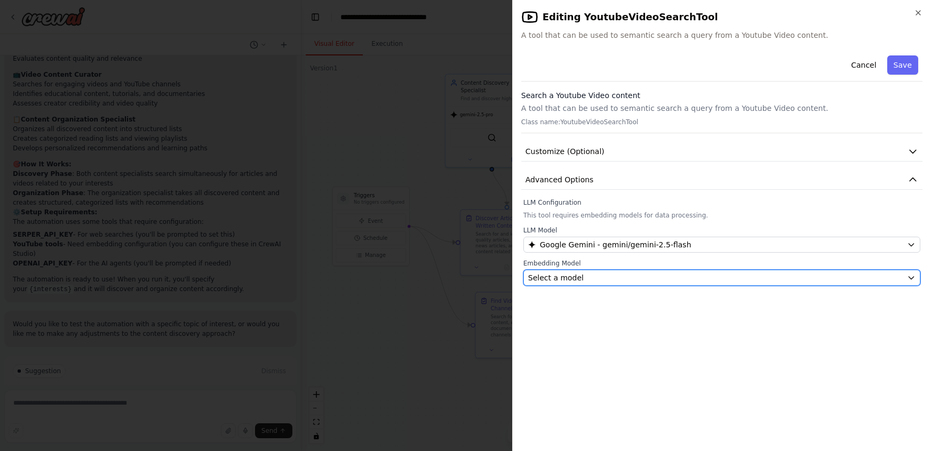
click at [671, 270] on button "Select a model" at bounding box center [721, 278] width 397 height 16
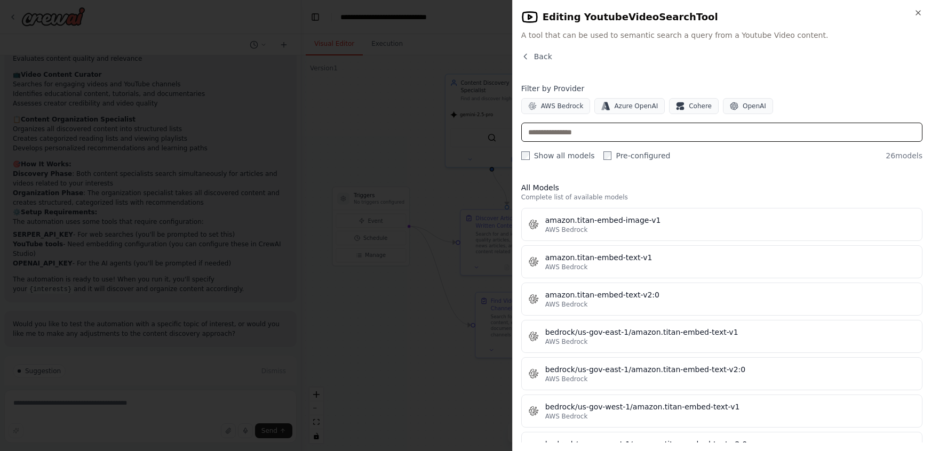
click at [604, 133] on input "text" at bounding box center [721, 132] width 401 height 19
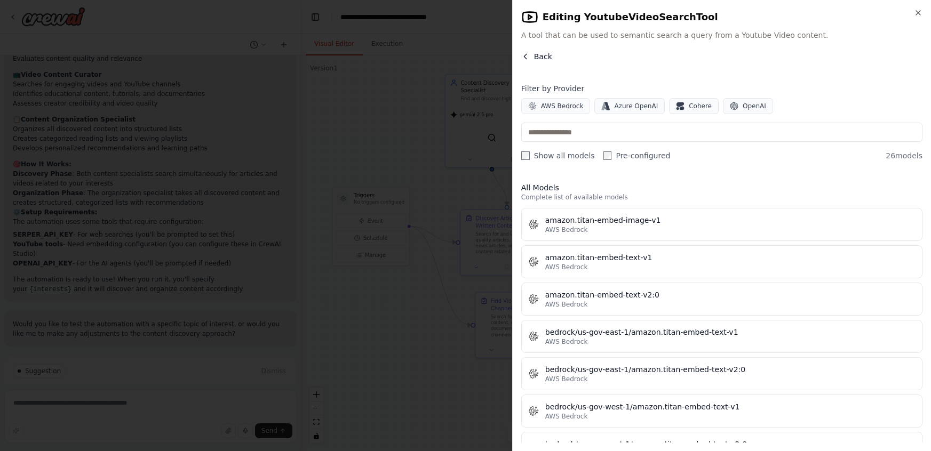
click at [545, 60] on span "Back" at bounding box center [543, 56] width 18 height 11
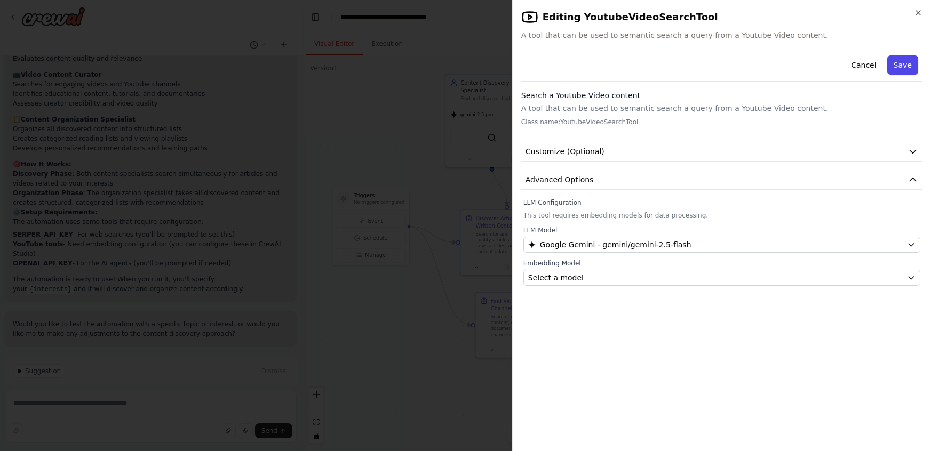
click at [896, 64] on button "Save" at bounding box center [902, 64] width 31 height 19
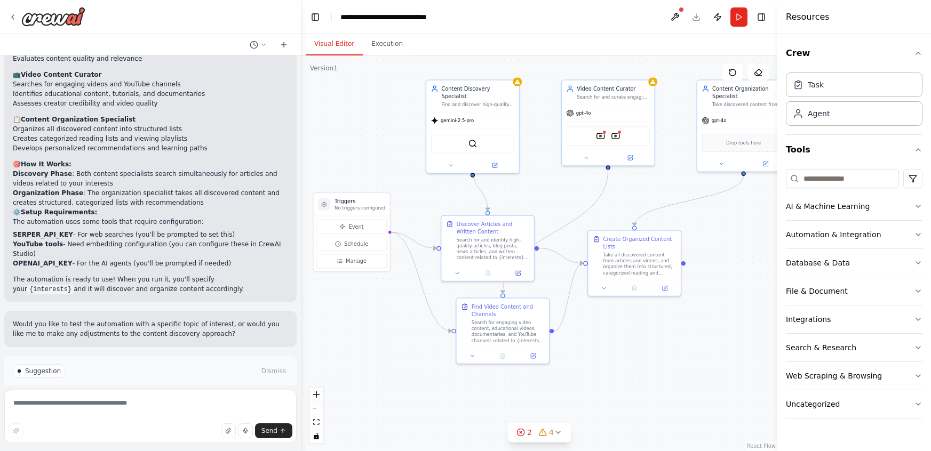
drag, startPoint x: 651, startPoint y: 337, endPoint x: 631, endPoint y: 340, distance: 20.4
click at [632, 342] on div ".deletable-edge-delete-btn { width: 20px; height: 20px; border: 0px solid #ffff…" at bounding box center [539, 253] width 476 height 396
click at [196, 400] on button "Run Automation" at bounding box center [150, 408] width 275 height 17
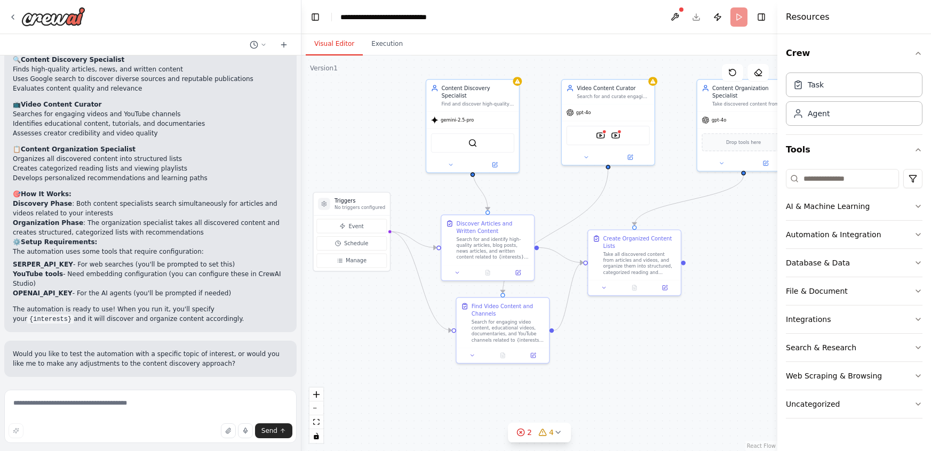
scroll to position [659, 0]
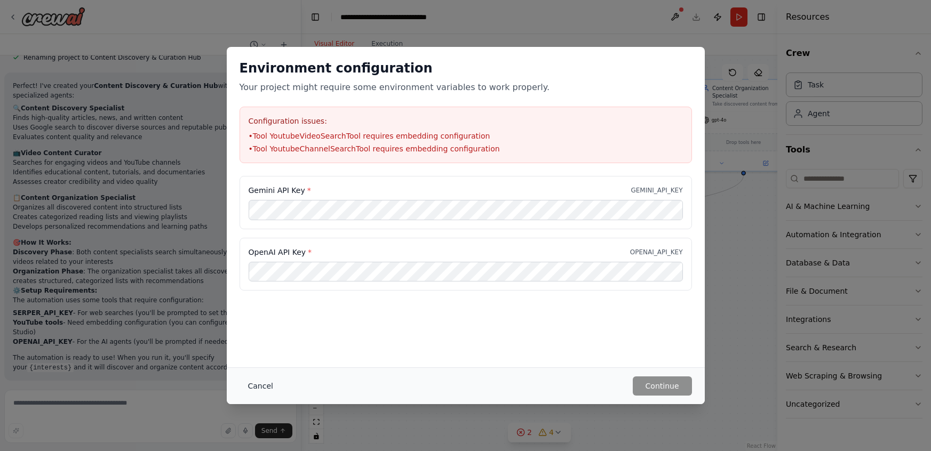
click at [266, 386] on button "Cancel" at bounding box center [261, 386] width 42 height 19
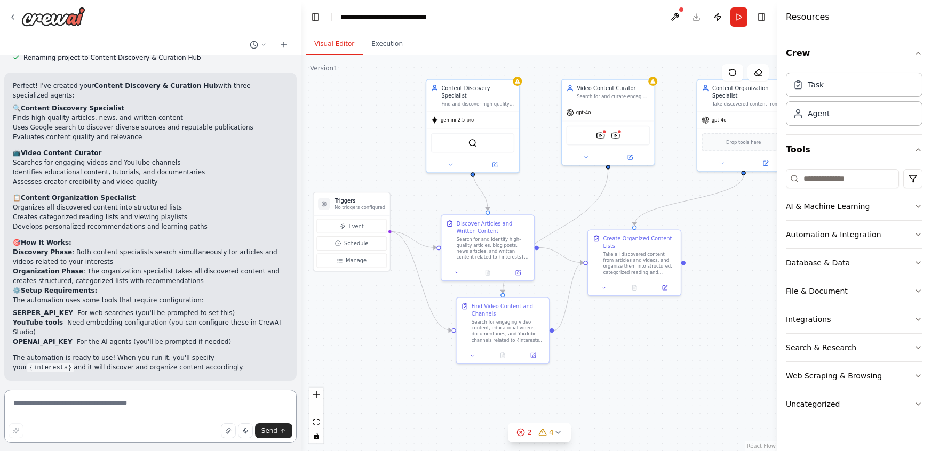
click at [138, 405] on textarea at bounding box center [150, 416] width 292 height 53
type textarea "**********"
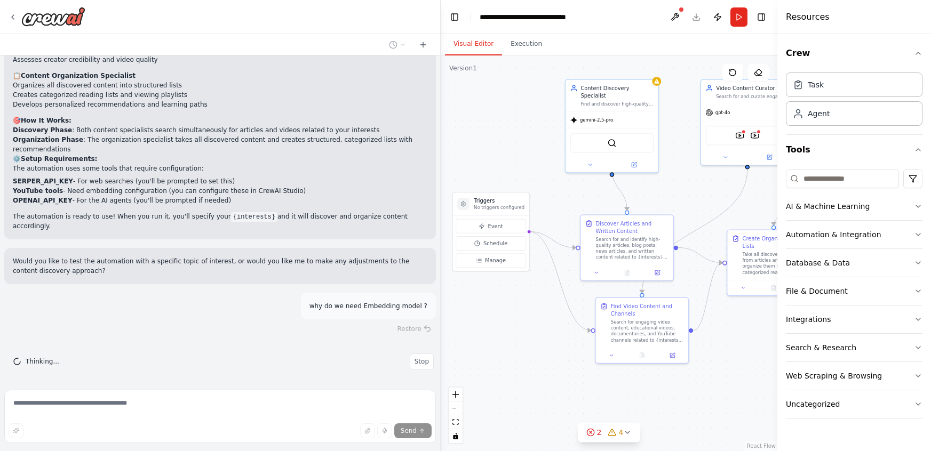
scroll to position [678, 0]
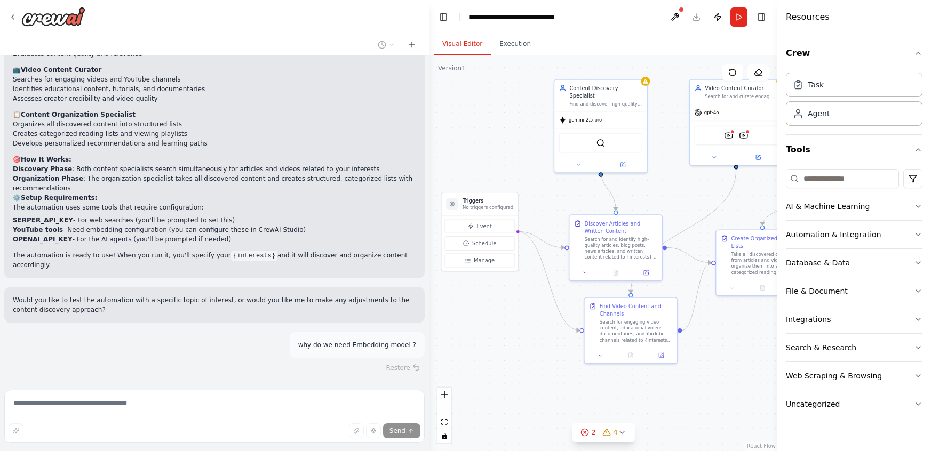
drag, startPoint x: 299, startPoint y: 277, endPoint x: 429, endPoint y: 273, distance: 130.2
click at [429, 273] on div "Set up a crew that finds and organizes interesting articles, videos, and podcas…" at bounding box center [465, 225] width 931 height 451
click at [758, 19] on button "Toggle Right Sidebar" at bounding box center [761, 17] width 15 height 15
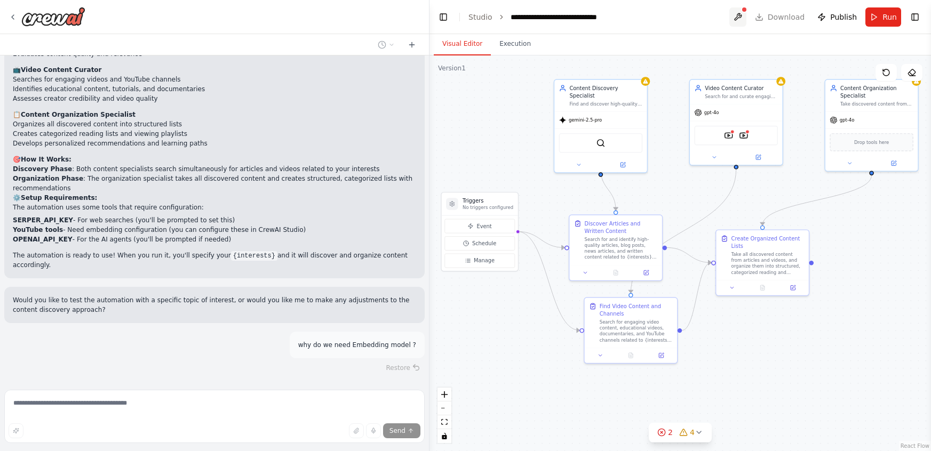
click at [745, 15] on button at bounding box center [737, 16] width 17 height 19
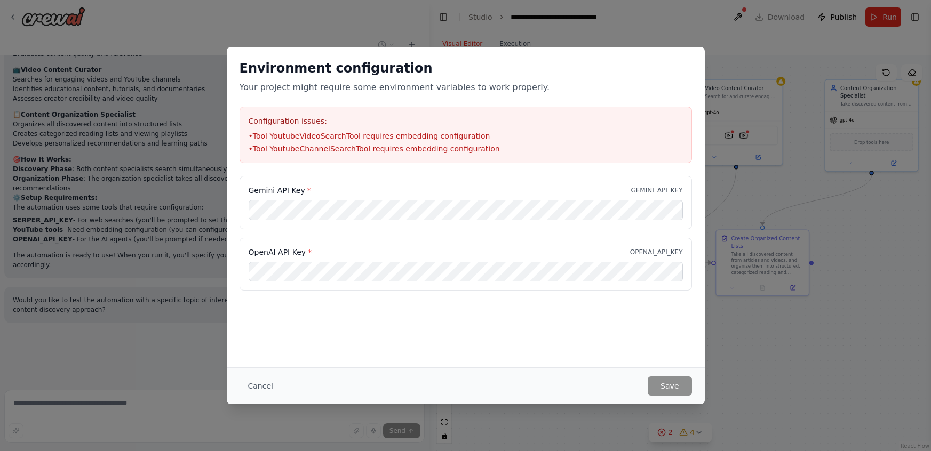
click at [385, 137] on li "• Tool YoutubeVideoSearchTool requires embedding configuration" at bounding box center [466, 136] width 434 height 11
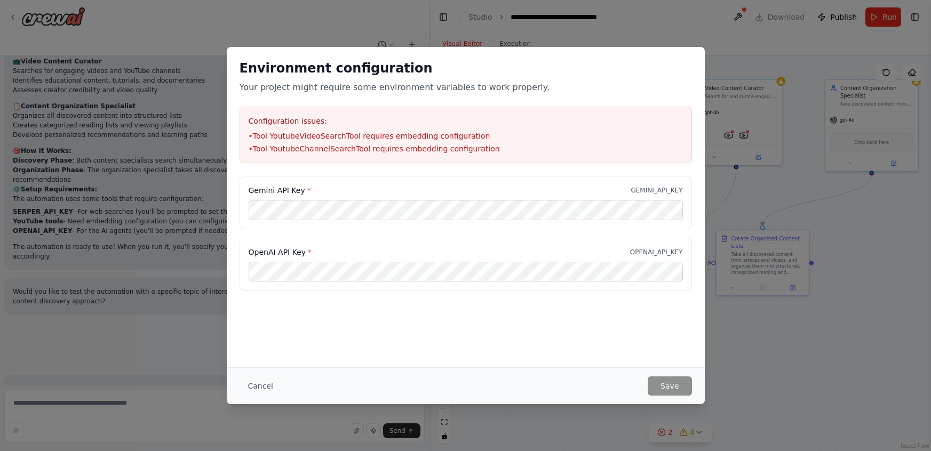
click at [669, 32] on div "Environment configuration Your project might require some environment variables…" at bounding box center [465, 225] width 931 height 451
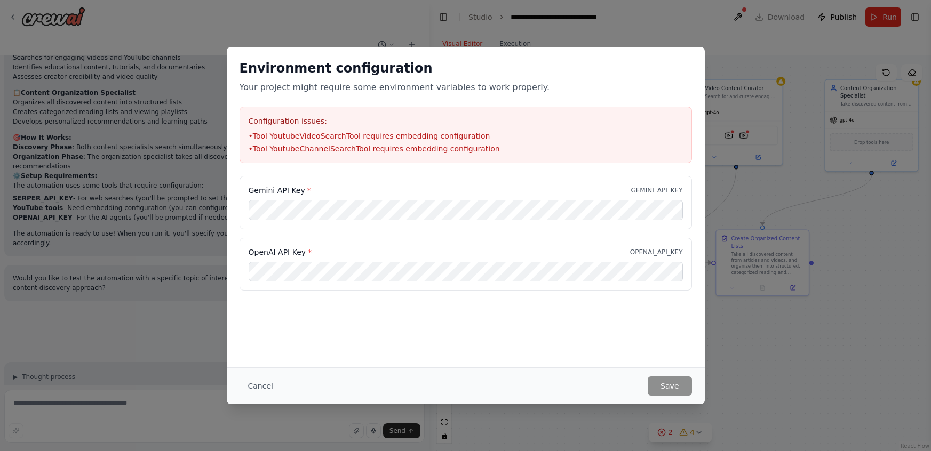
scroll to position [707, 0]
click at [750, 16] on div "Environment configuration Your project might require some environment variables…" at bounding box center [465, 225] width 931 height 451
click at [253, 389] on button "Cancel" at bounding box center [261, 386] width 42 height 19
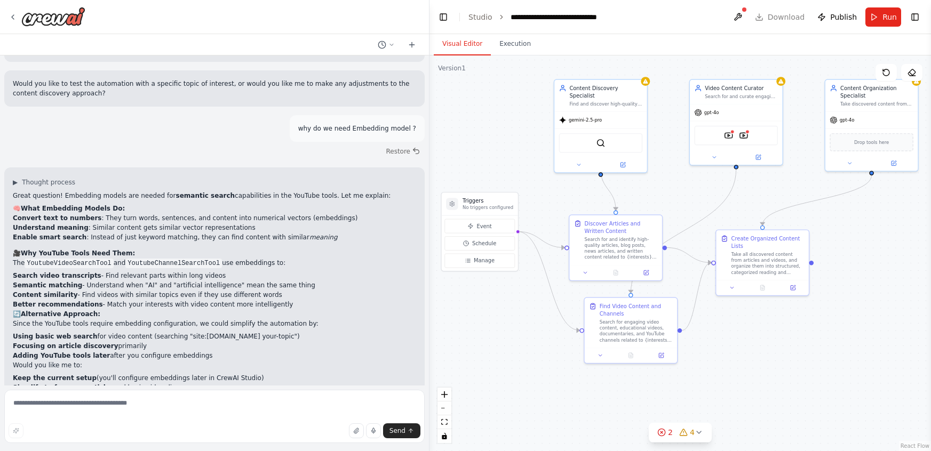
scroll to position [914, 0]
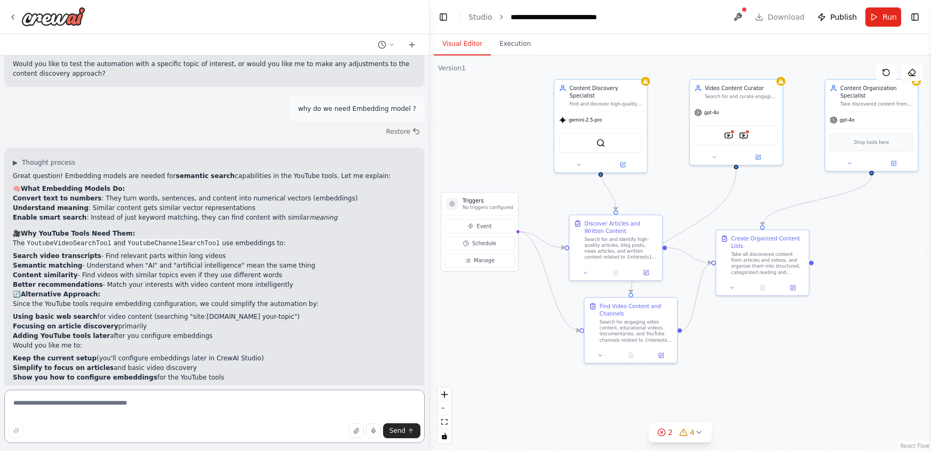
click at [95, 411] on textarea at bounding box center [214, 416] width 420 height 53
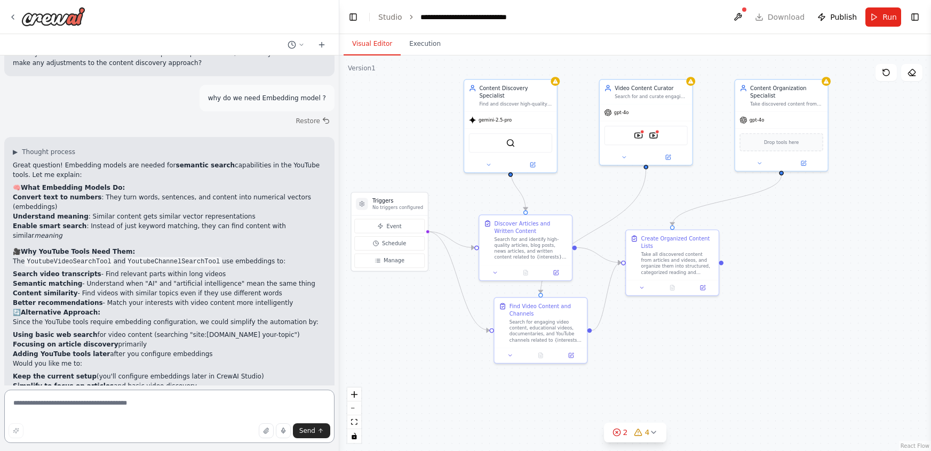
scroll to position [979, 0]
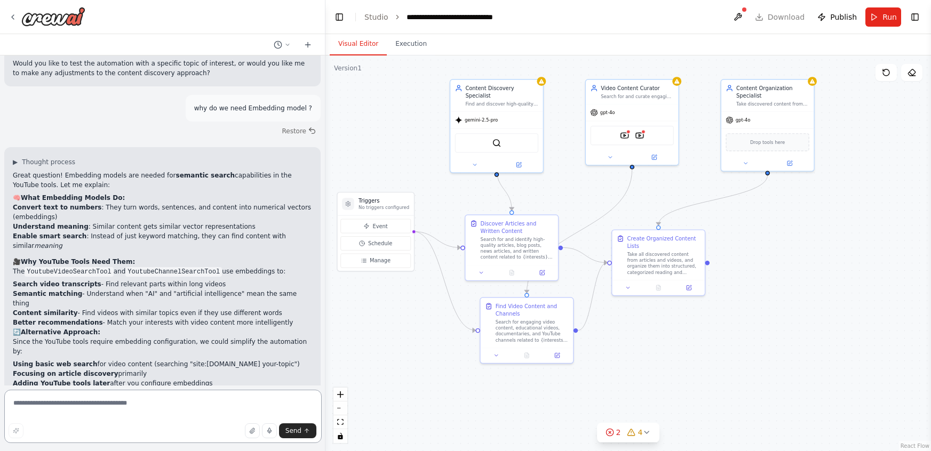
drag, startPoint x: 426, startPoint y: 333, endPoint x: 323, endPoint y: 347, distance: 103.8
click at [323, 347] on div "Set up a crew that finds and organizes interesting articles, videos, and podcas…" at bounding box center [465, 225] width 931 height 451
click at [619, 435] on div "2 4" at bounding box center [622, 432] width 37 height 11
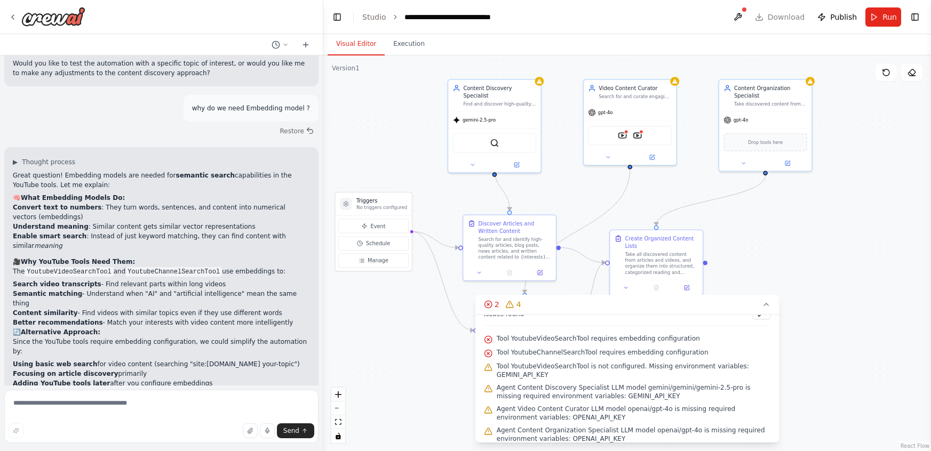
scroll to position [19, 0]
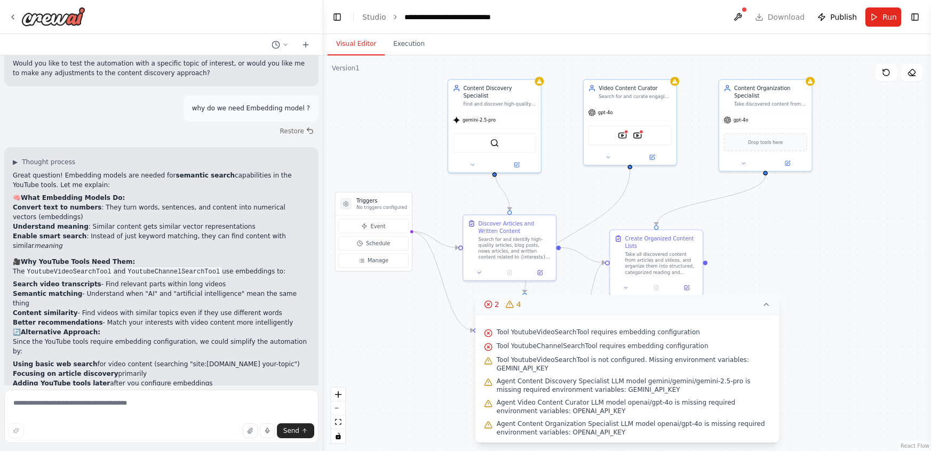
click at [765, 308] on icon at bounding box center [766, 304] width 9 height 9
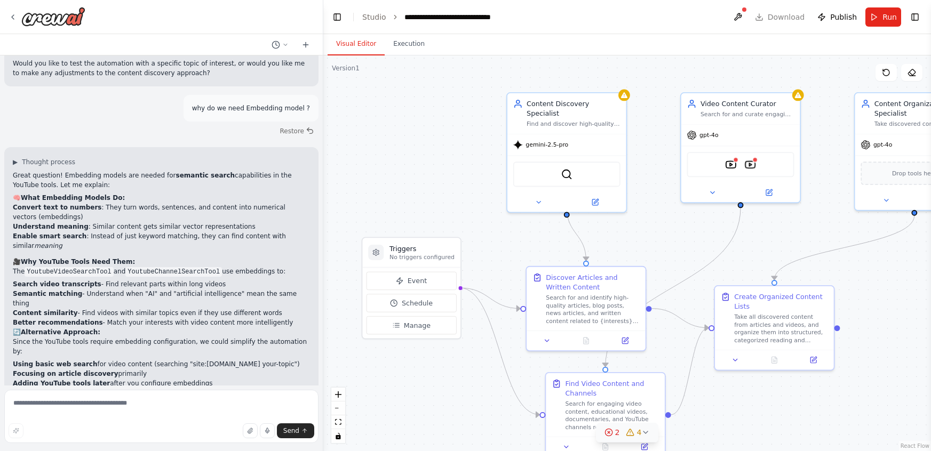
drag, startPoint x: 530, startPoint y: 166, endPoint x: 663, endPoint y: 235, distance: 149.4
click at [663, 235] on div ".deletable-edge-delete-btn { width: 20px; height: 20px; border: 0px solid #ffff…" at bounding box center [627, 253] width 608 height 396
click at [378, 13] on link "Studio" at bounding box center [374, 17] width 24 height 9
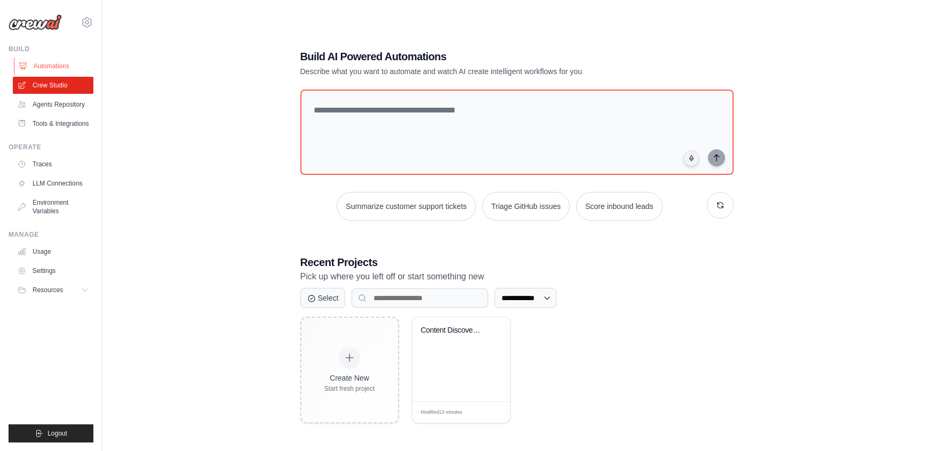
click at [51, 67] on link "Automations" at bounding box center [54, 66] width 81 height 17
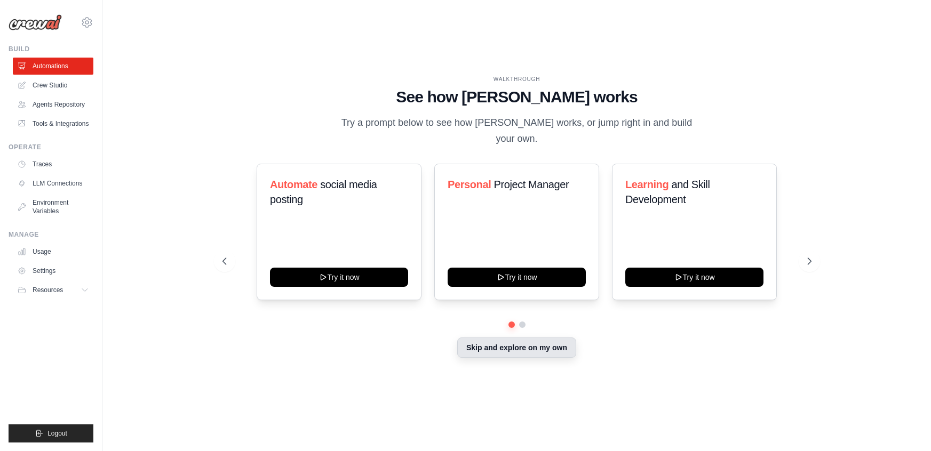
click at [522, 345] on button "Skip and explore on my own" at bounding box center [516, 348] width 119 height 20
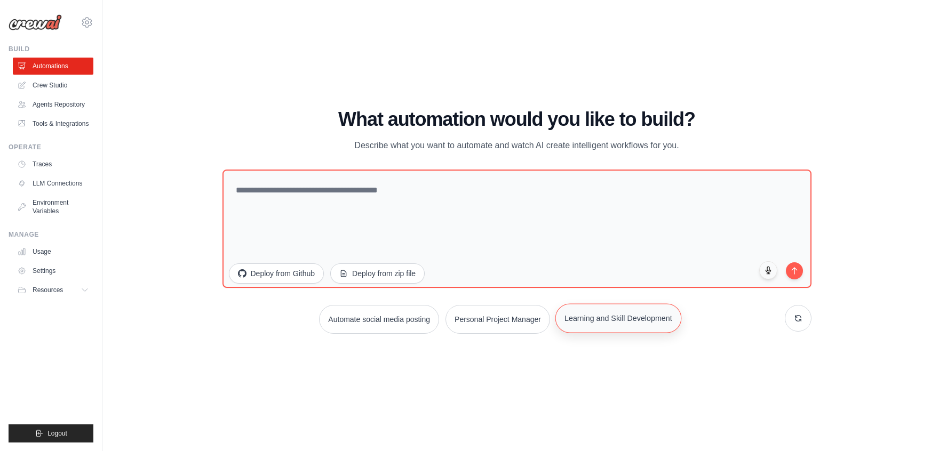
click at [642, 320] on button "Learning and Skill Development" at bounding box center [618, 318] width 126 height 29
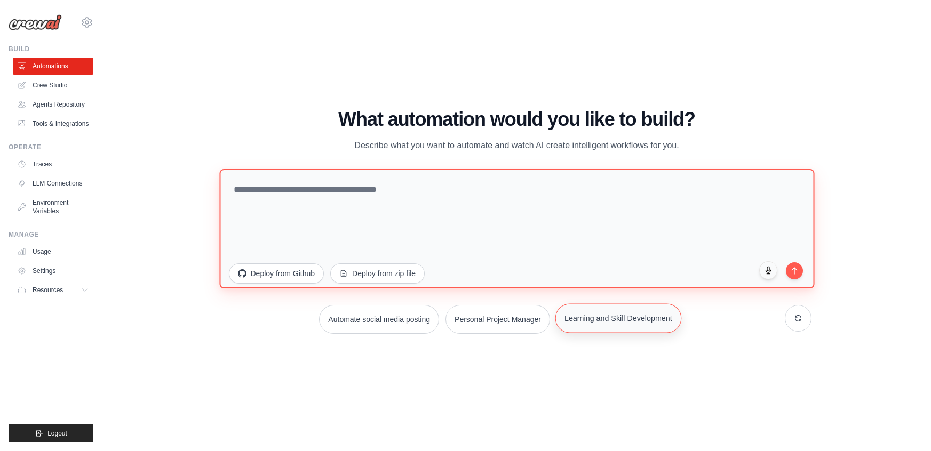
type textarea "**********"
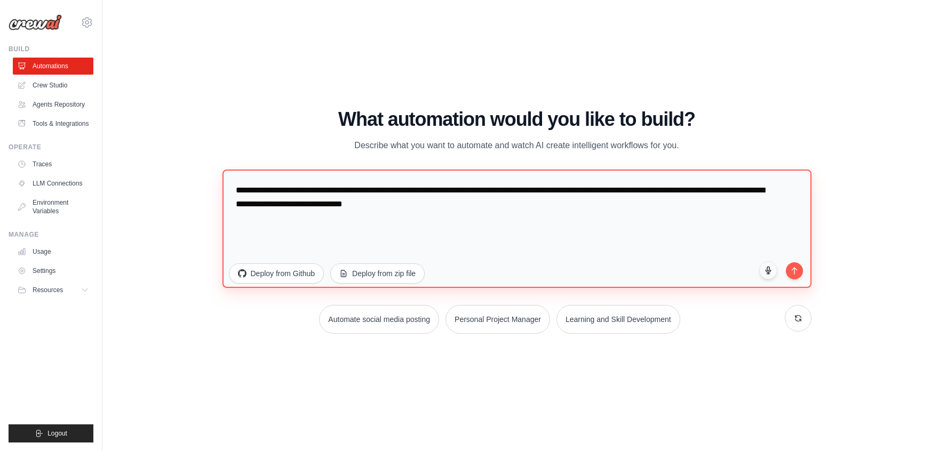
drag, startPoint x: 496, startPoint y: 210, endPoint x: 192, endPoint y: 185, distance: 305.1
click at [192, 185] on div "WALKTHROUGH See how CrewAI works Try a prompt below to see how CrewAI works, or…" at bounding box center [516, 226] width 794 height 430
click at [227, 137] on div "What automation would you like to build? Describe what you want to automate and…" at bounding box center [516, 131] width 589 height 44
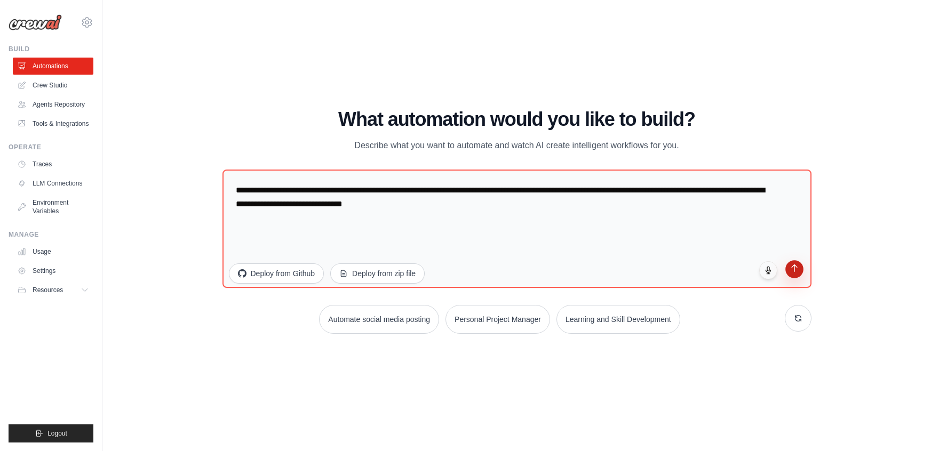
click at [799, 275] on button "submit" at bounding box center [794, 269] width 18 height 18
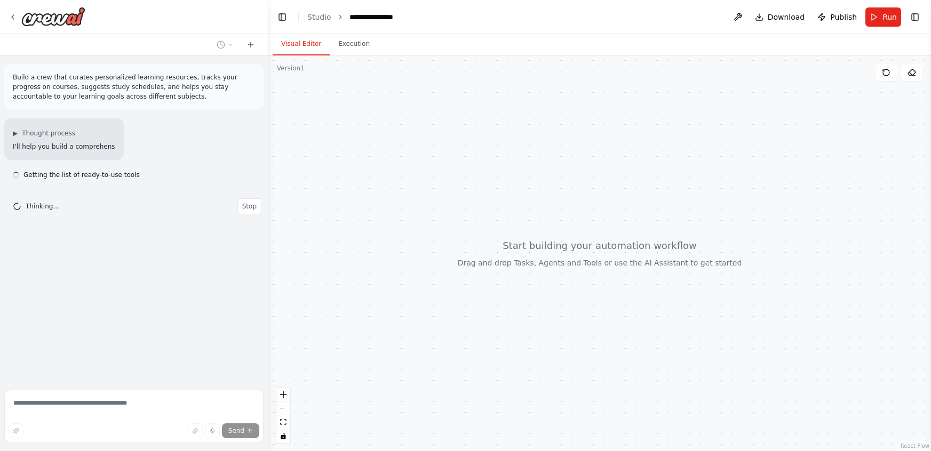
drag, startPoint x: 320, startPoint y: 261, endPoint x: 268, endPoint y: 269, distance: 51.8
click at [268, 269] on div "**********" at bounding box center [465, 225] width 931 height 451
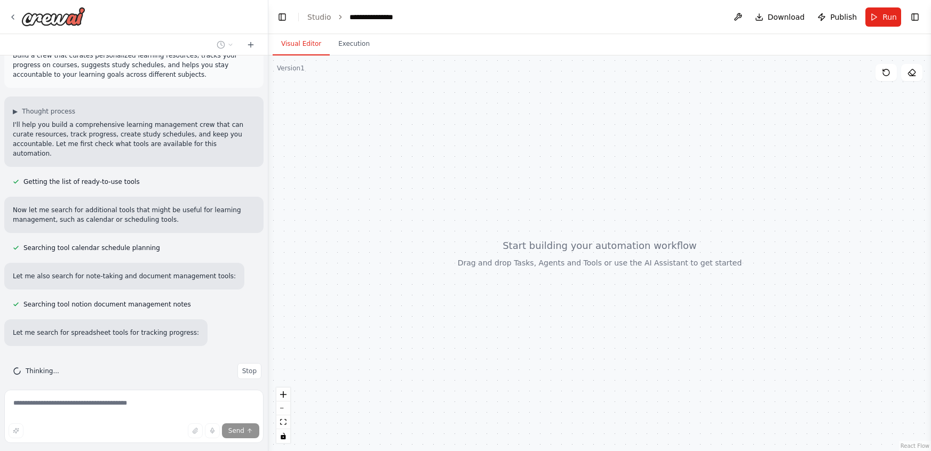
scroll to position [43, 0]
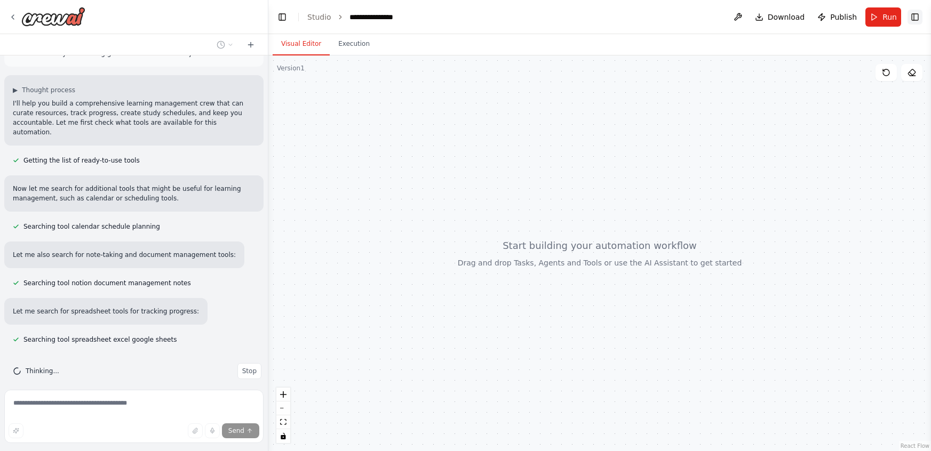
click at [911, 19] on button "Toggle Right Sidebar" at bounding box center [914, 17] width 15 height 15
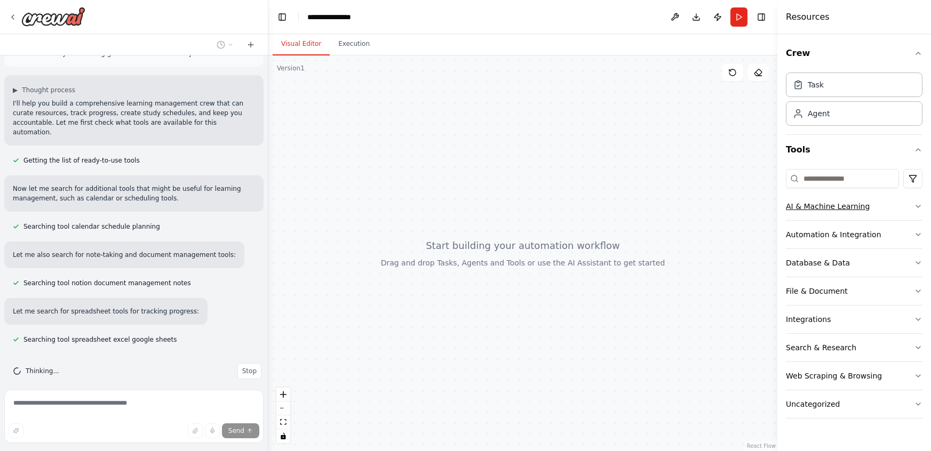
scroll to position [108, 0]
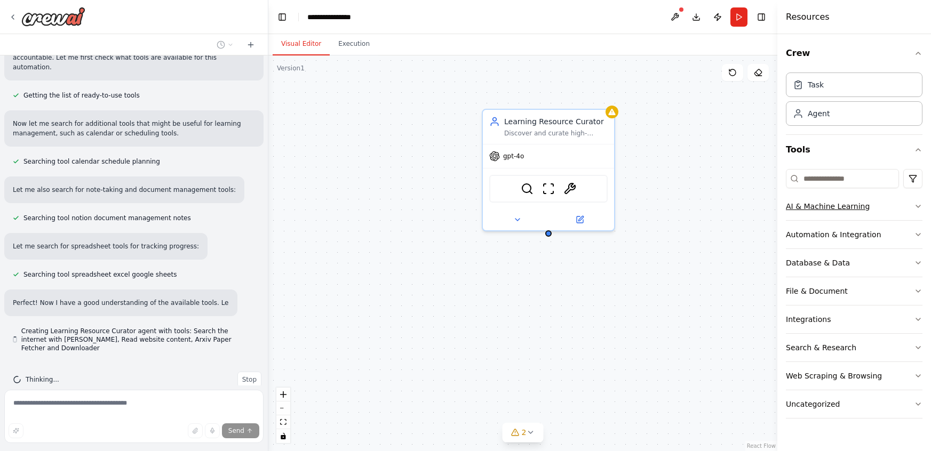
click at [793, 205] on div "AI & Machine Learning" at bounding box center [828, 206] width 84 height 11
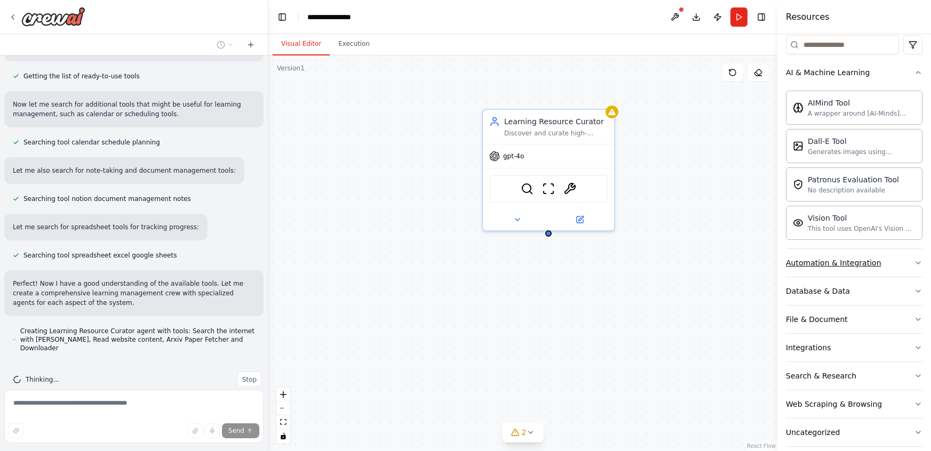
scroll to position [145, 0]
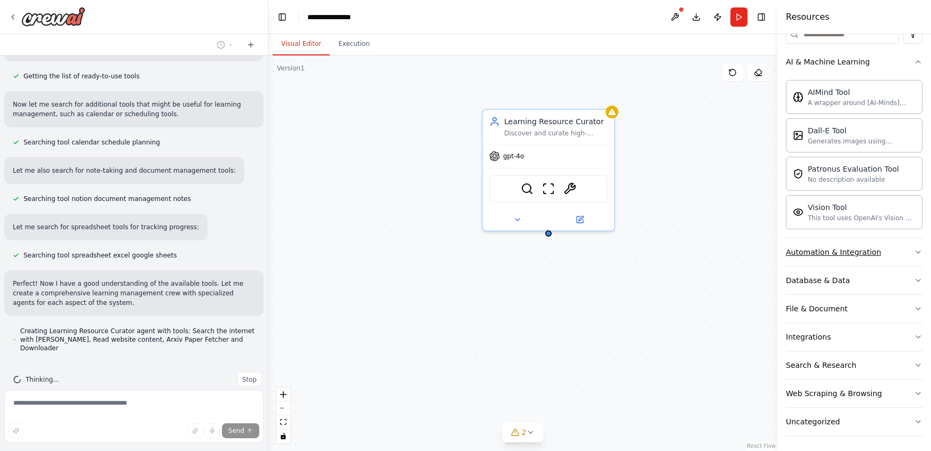
click at [848, 254] on div "Automation & Integration" at bounding box center [833, 252] width 95 height 11
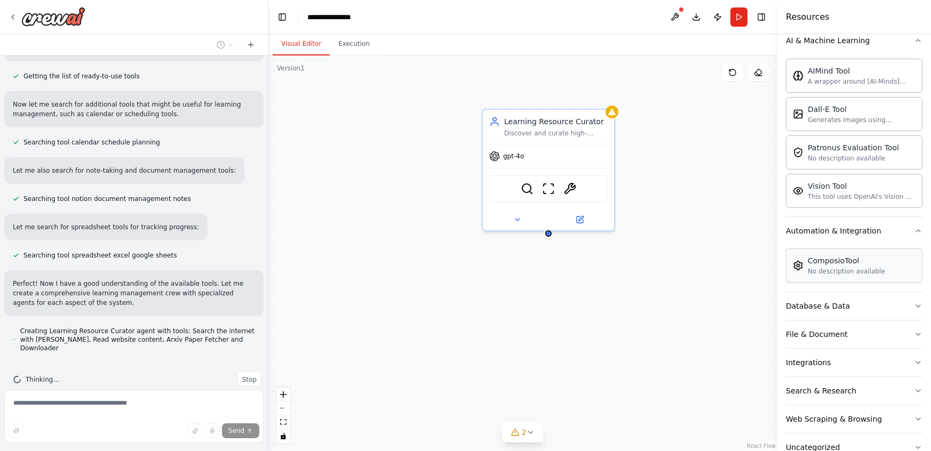
scroll to position [192, 0]
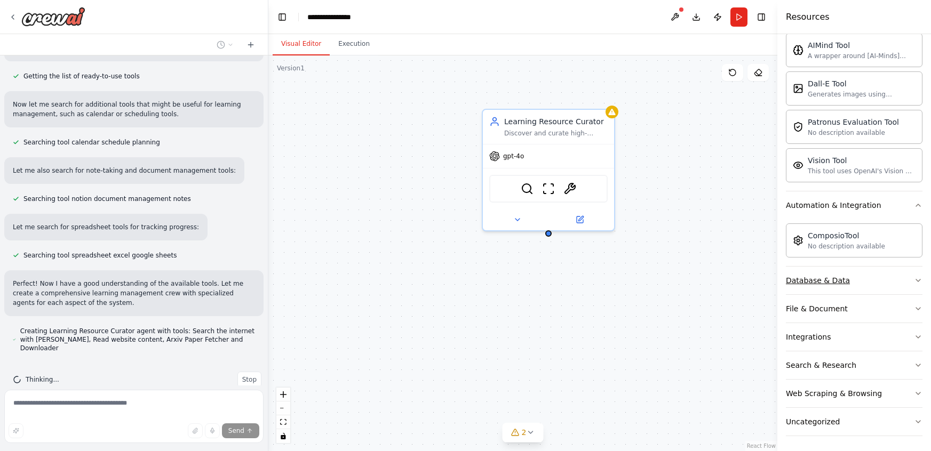
click at [840, 275] on div "Database & Data" at bounding box center [818, 280] width 64 height 11
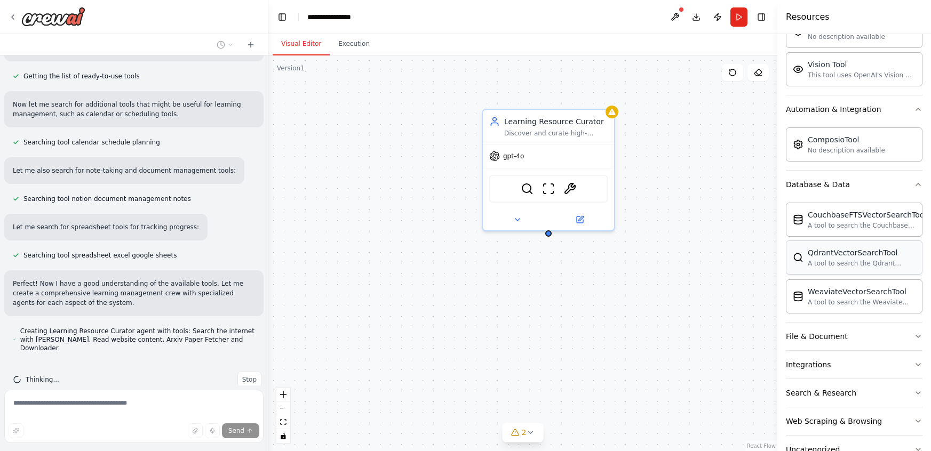
scroll to position [315, 0]
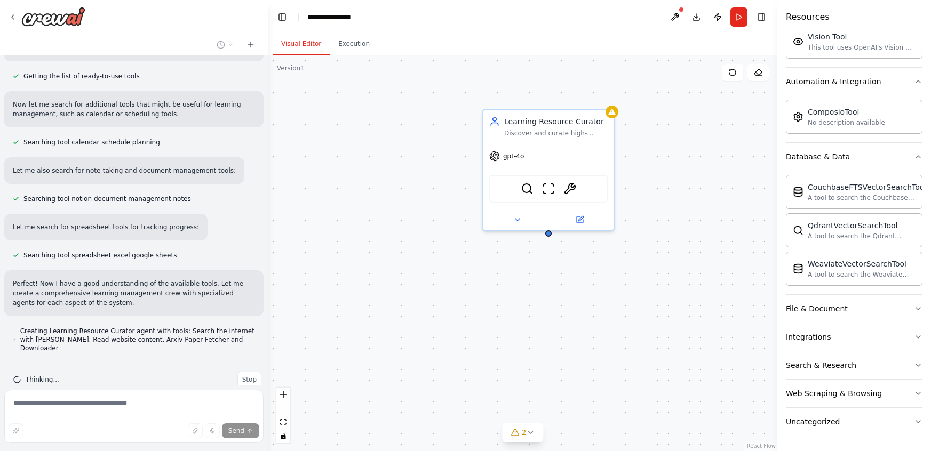
click at [830, 313] on button "File & Document" at bounding box center [854, 309] width 137 height 28
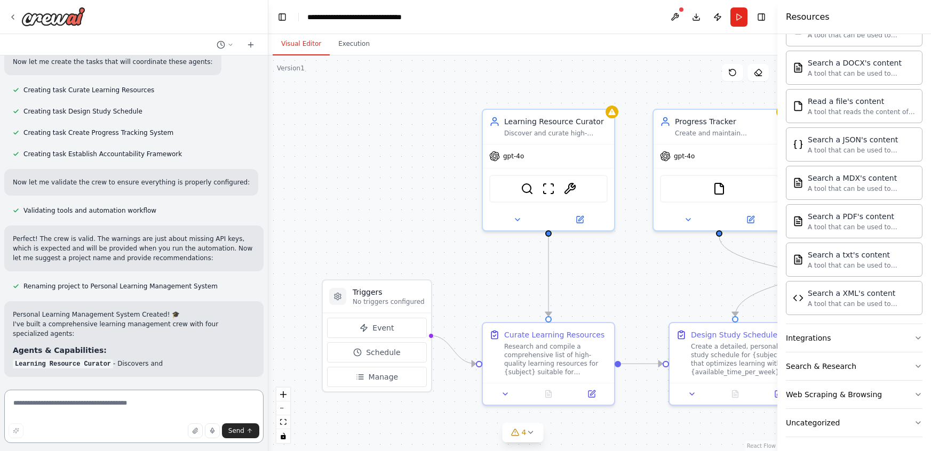
scroll to position [600, 0]
